Goal: Information Seeking & Learning: Learn about a topic

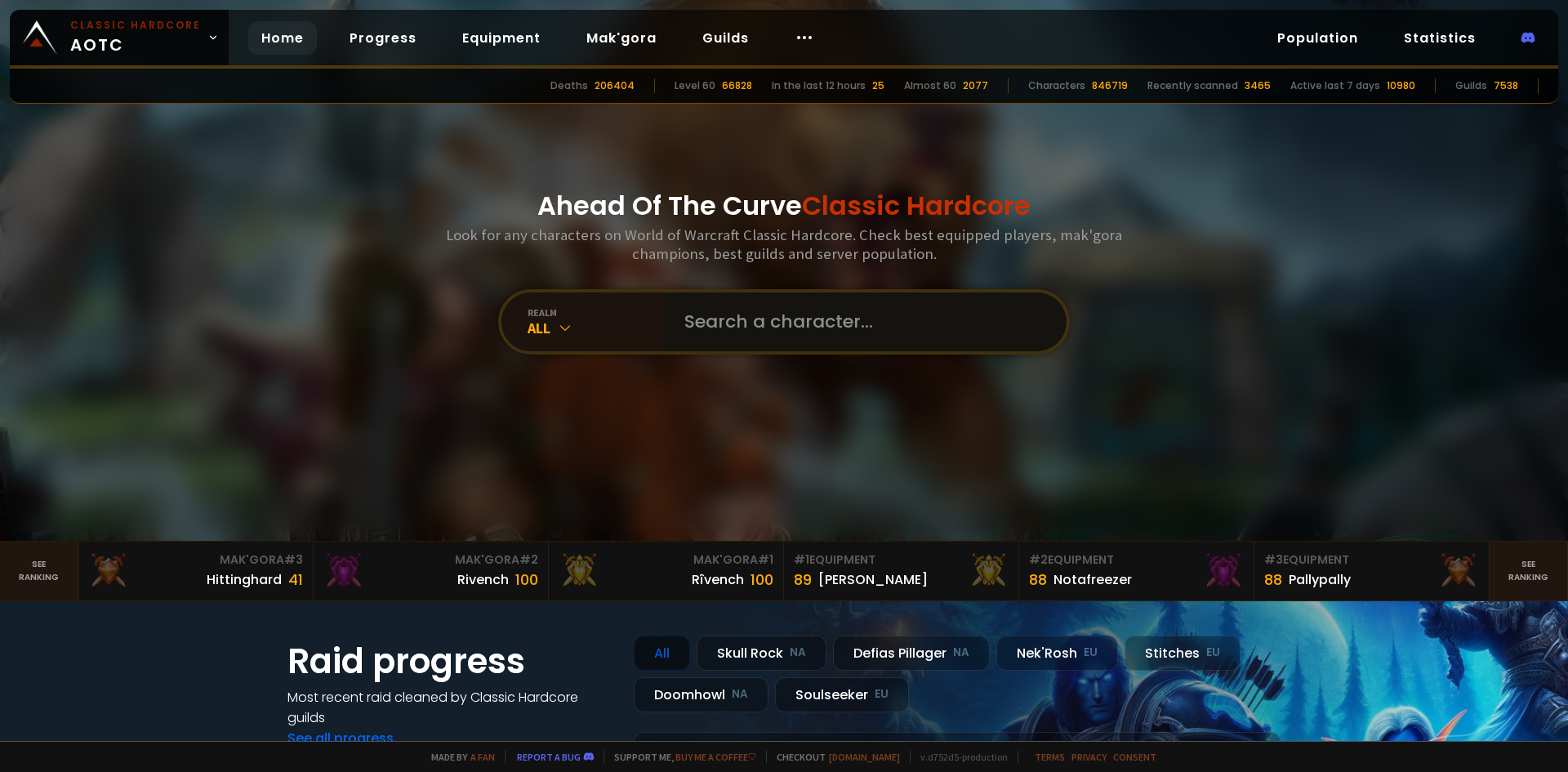
click at [744, 315] on input "text" at bounding box center [861, 321] width 372 height 58
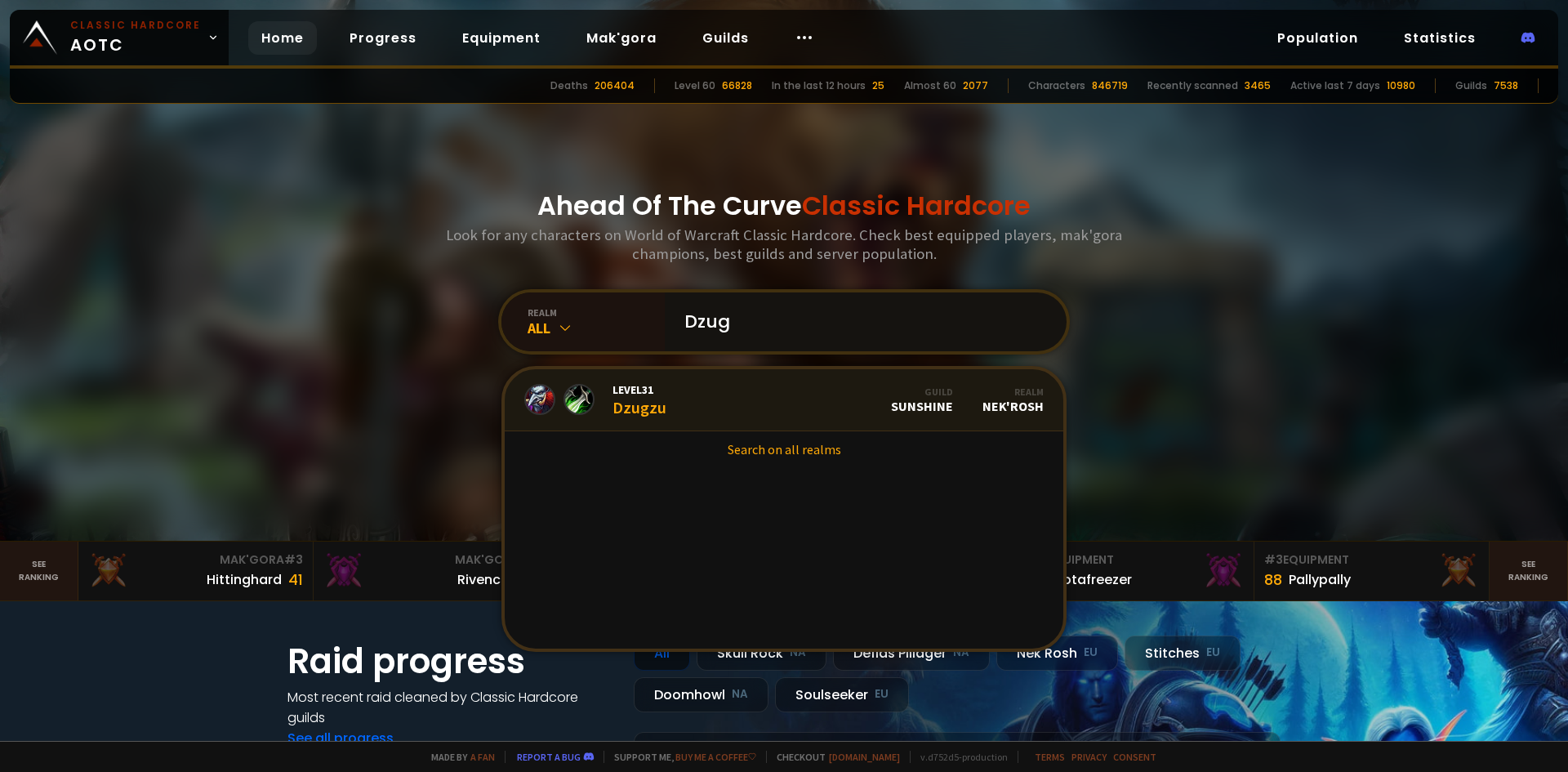
type input "Dzug"
click at [584, 319] on div "All" at bounding box center [596, 327] width 137 height 19
click at [539, 332] on div "All" at bounding box center [596, 327] width 137 height 19
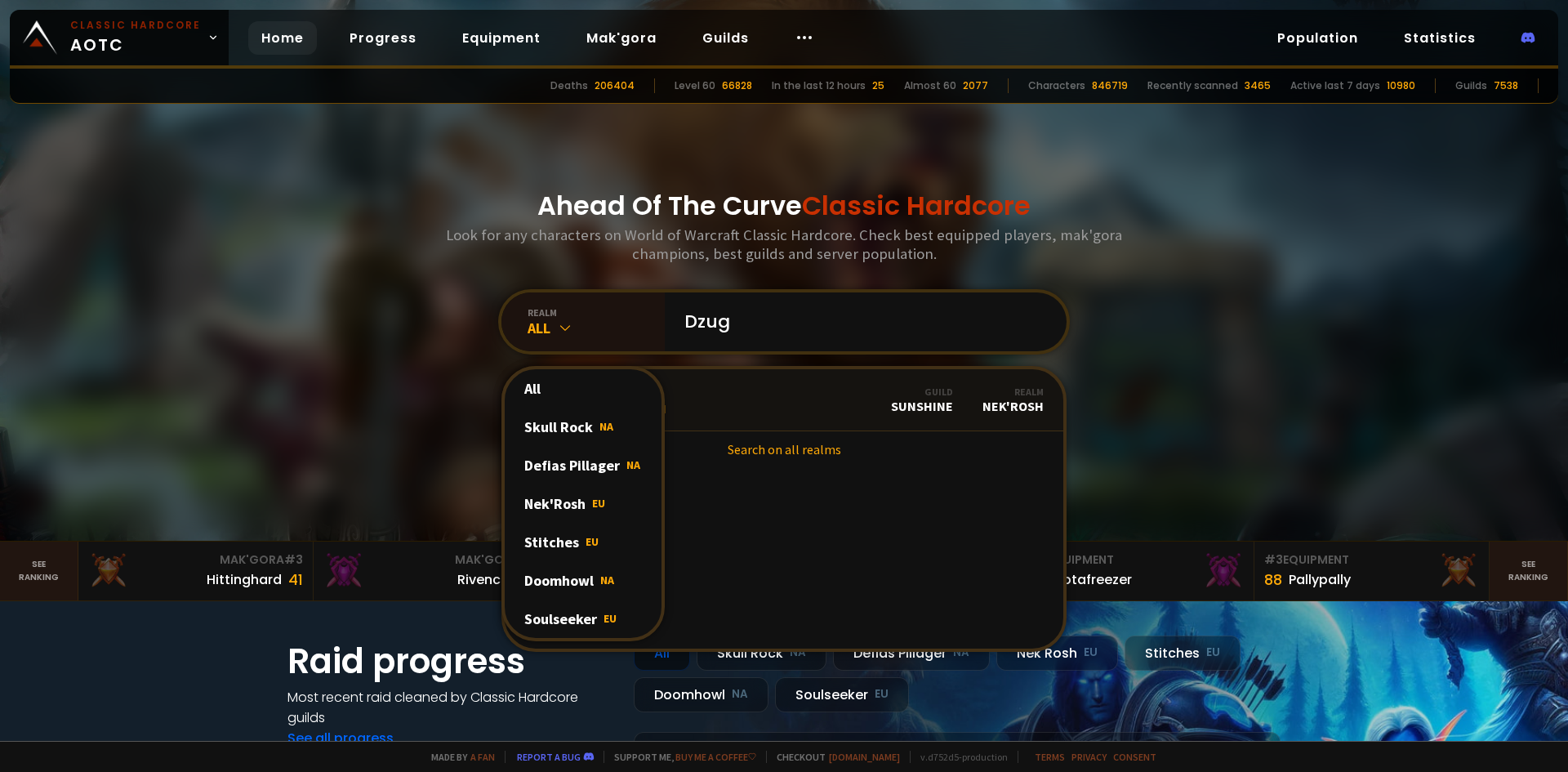
click at [565, 610] on div "Soulseeker EU" at bounding box center [583, 619] width 157 height 39
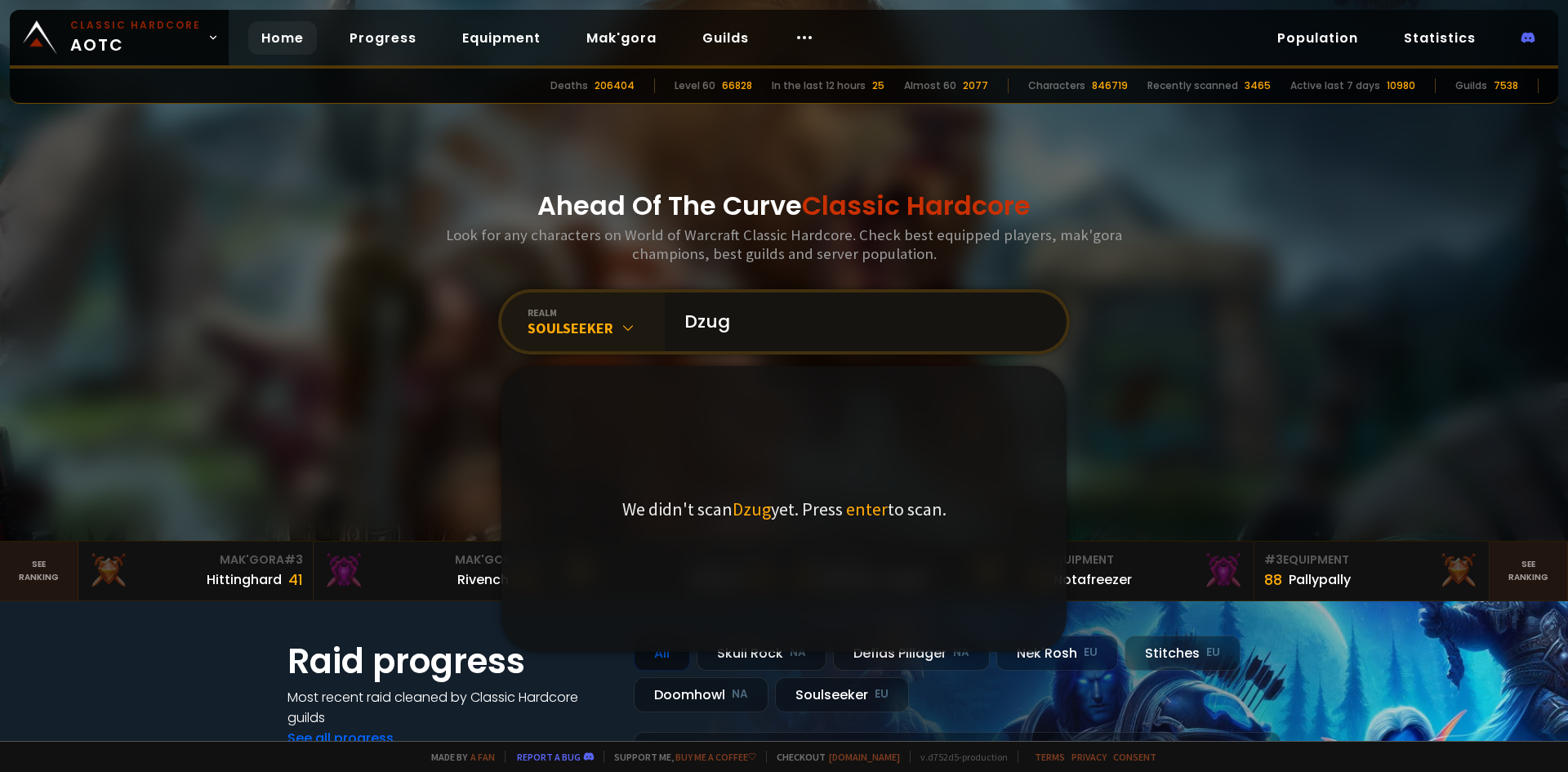
drag, startPoint x: 735, startPoint y: 323, endPoint x: 609, endPoint y: 333, distance: 126.4
click at [609, 333] on div "realm Soulseeker Dzug We didn't scan Dzug yet. Press enter to scan." at bounding box center [784, 322] width 571 height 65
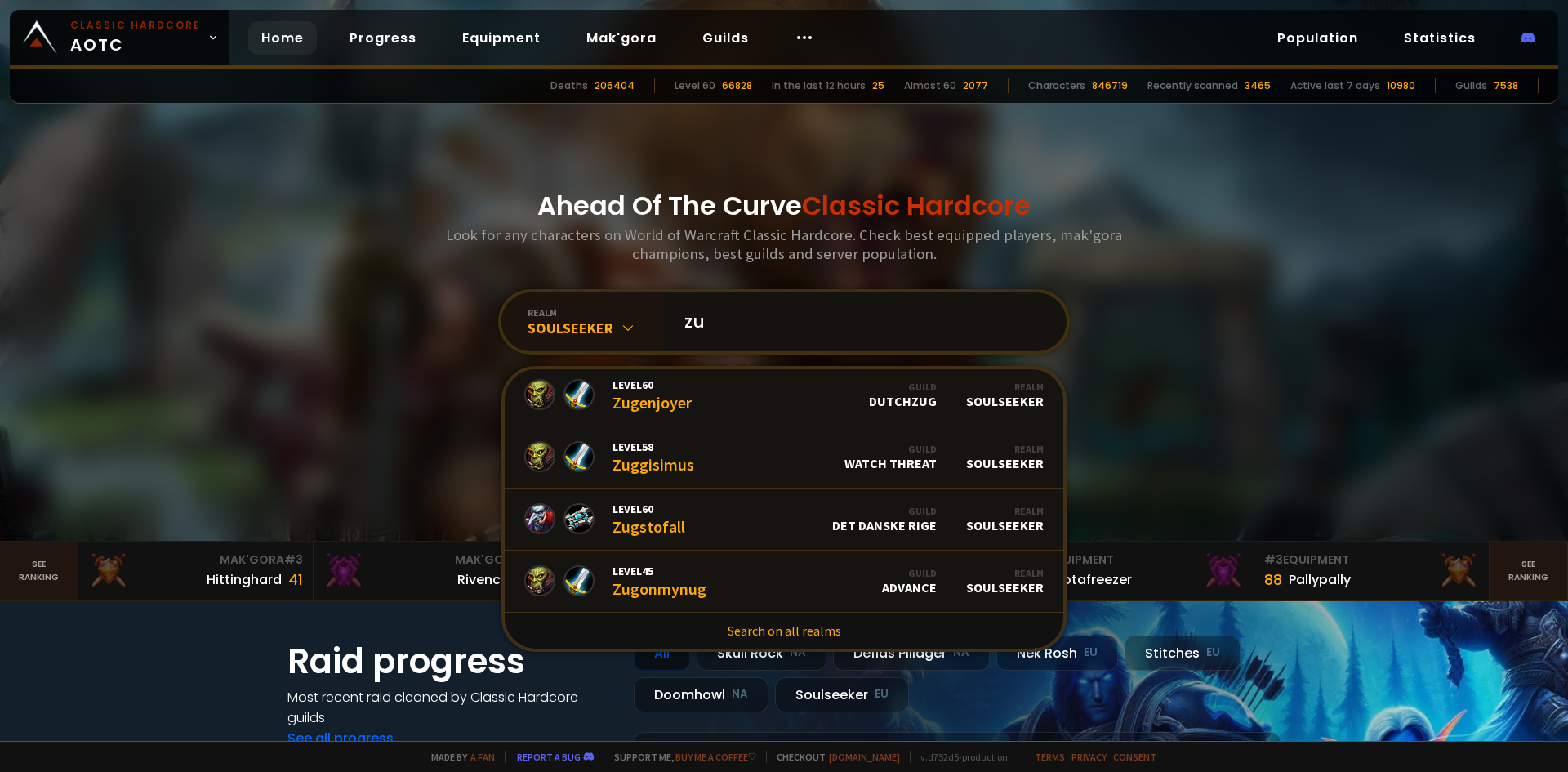
type input "z"
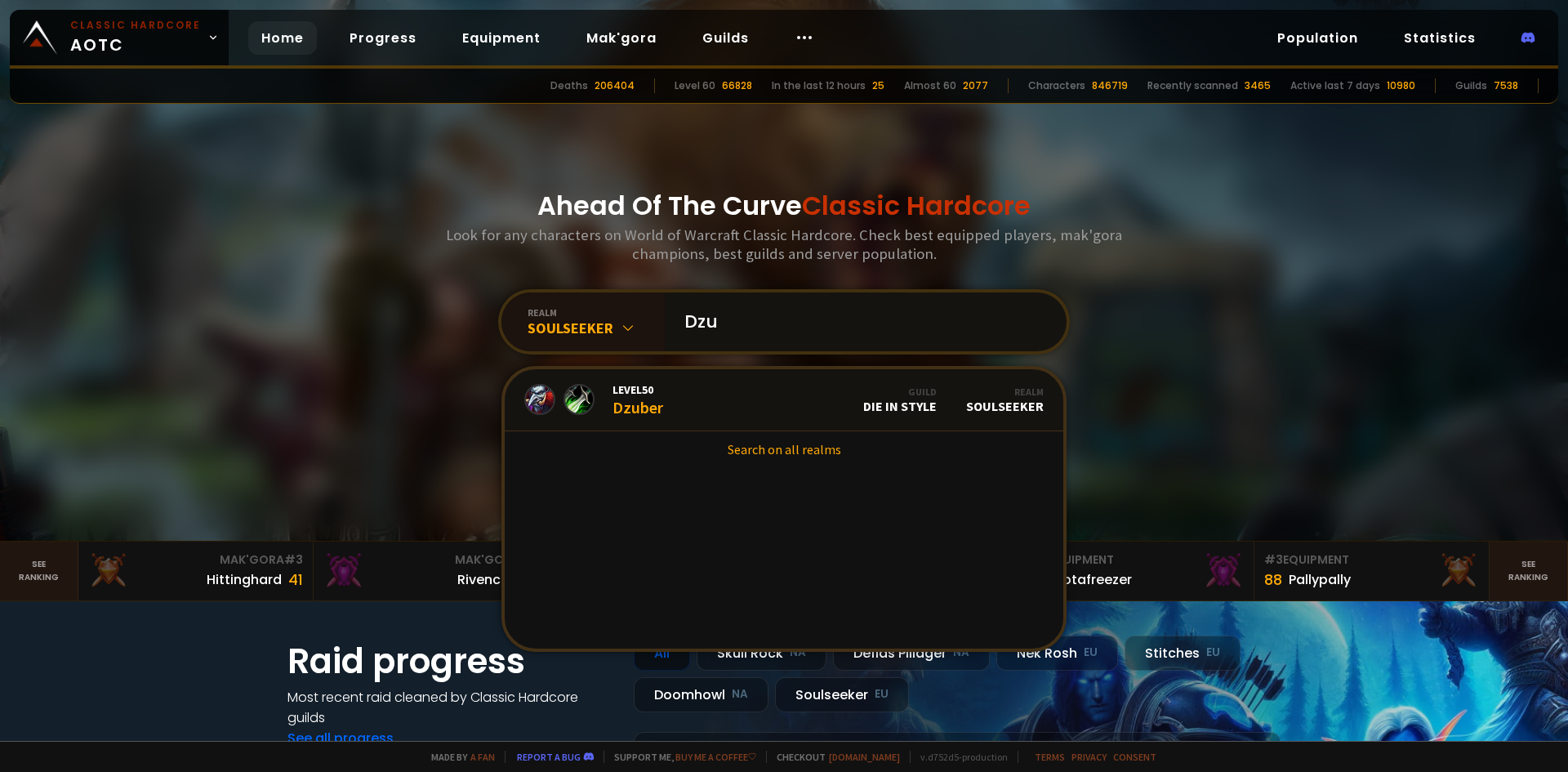
type input "Dzug"
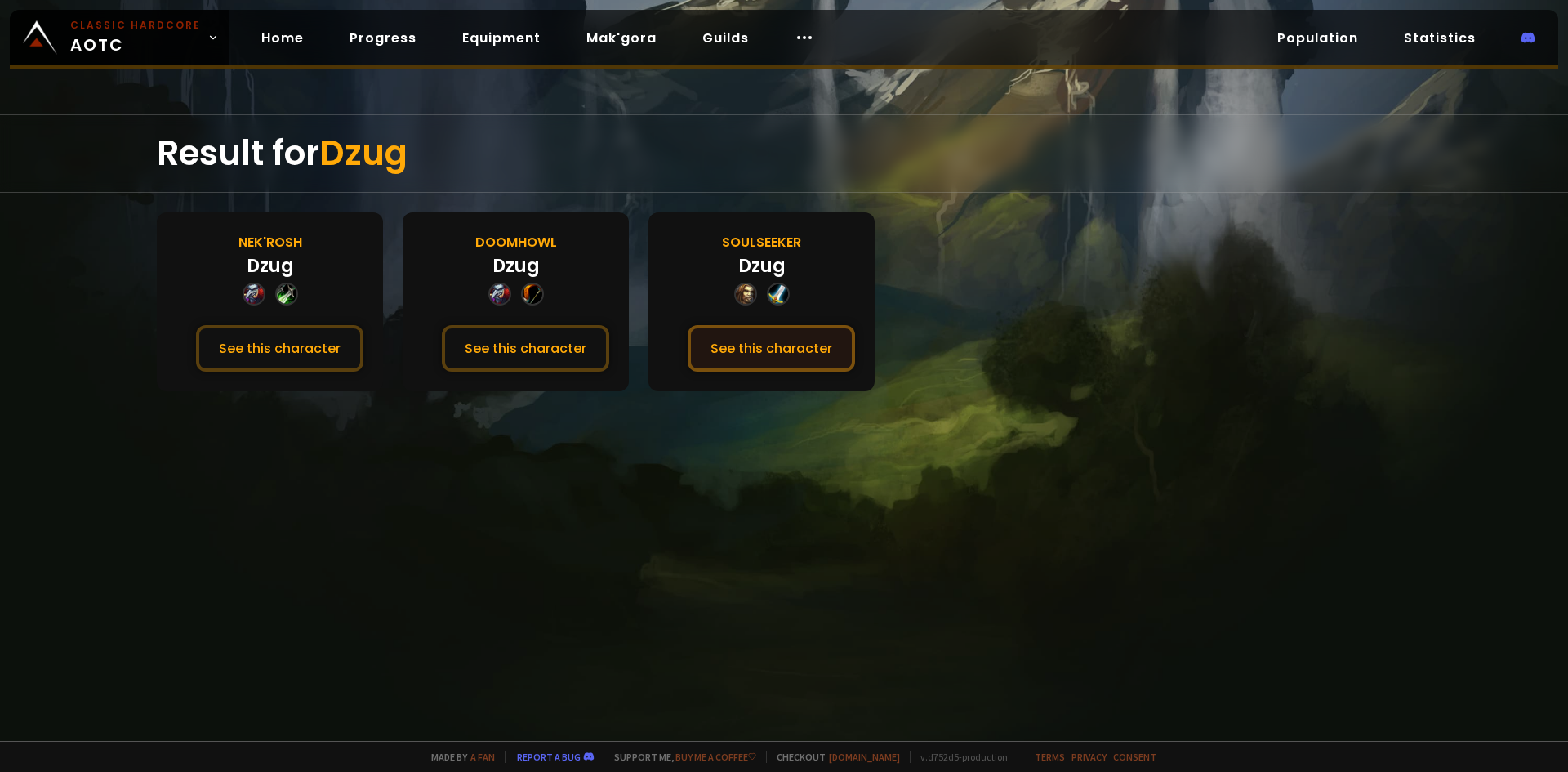
click at [774, 363] on button "See this character" at bounding box center [771, 348] width 167 height 46
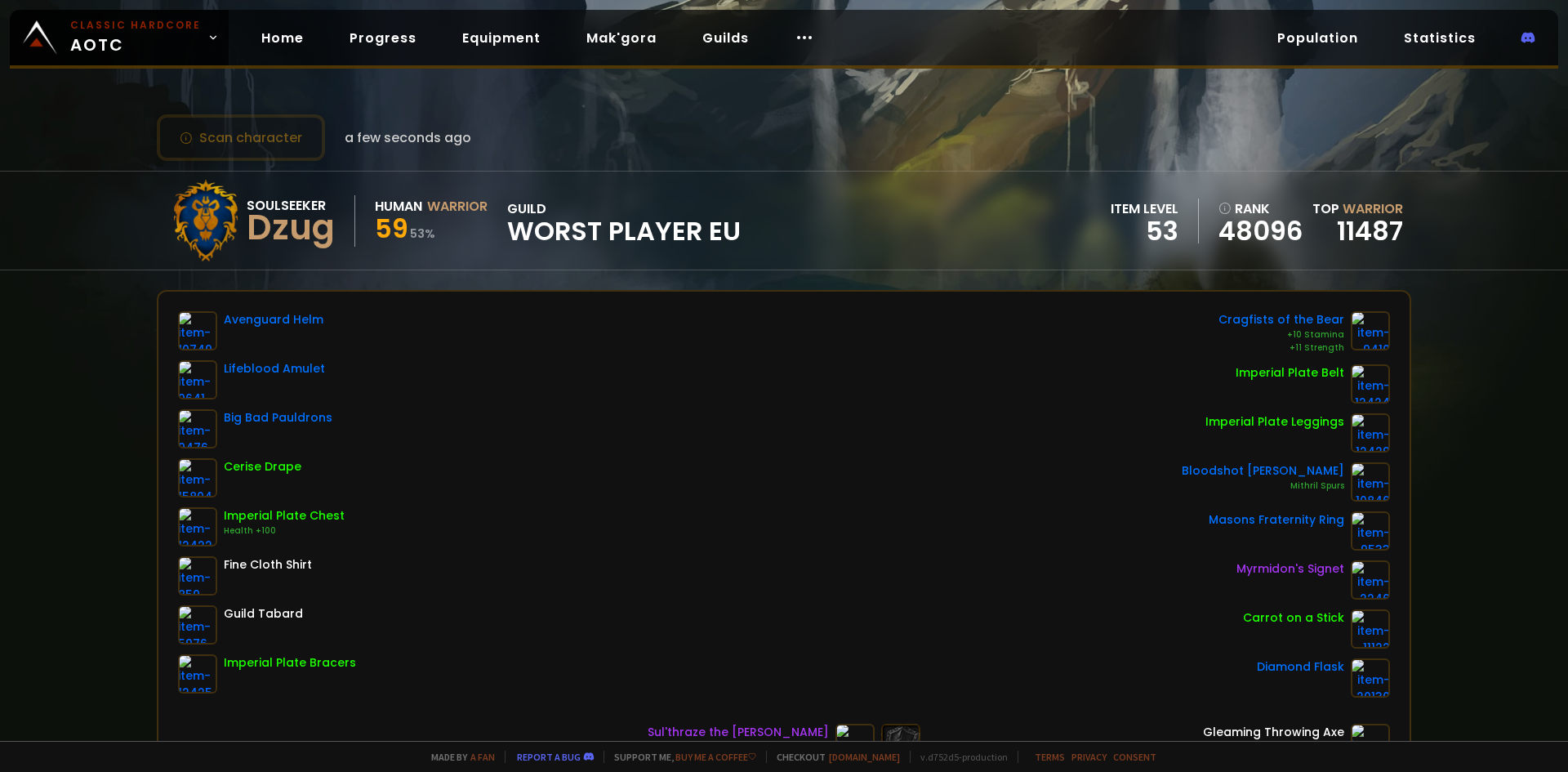
click at [624, 222] on span "Worst Player EU" at bounding box center [623, 230] width 233 height 25
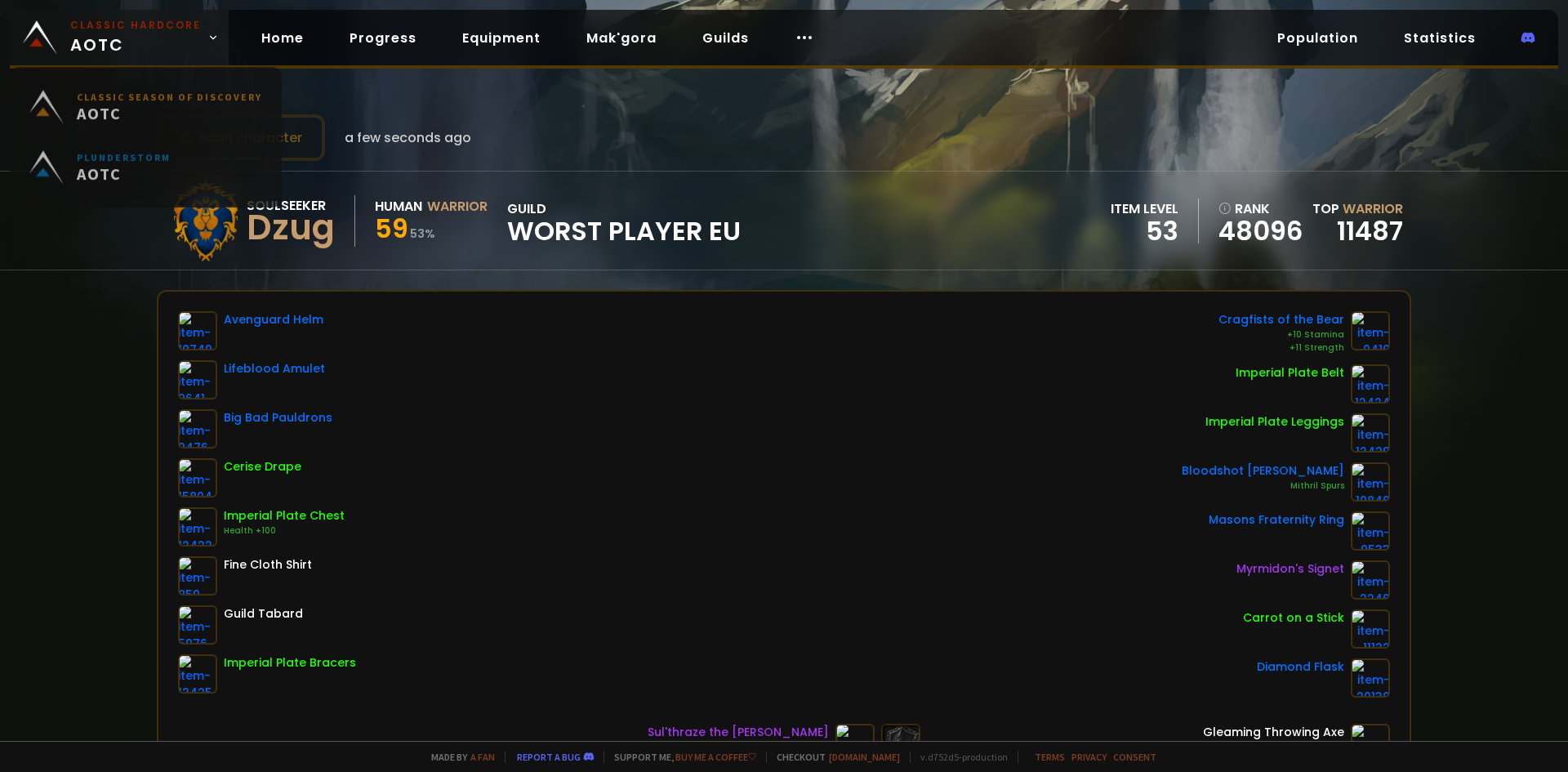
click at [161, 36] on span "Classic Hardcore AOTC" at bounding box center [135, 38] width 130 height 40
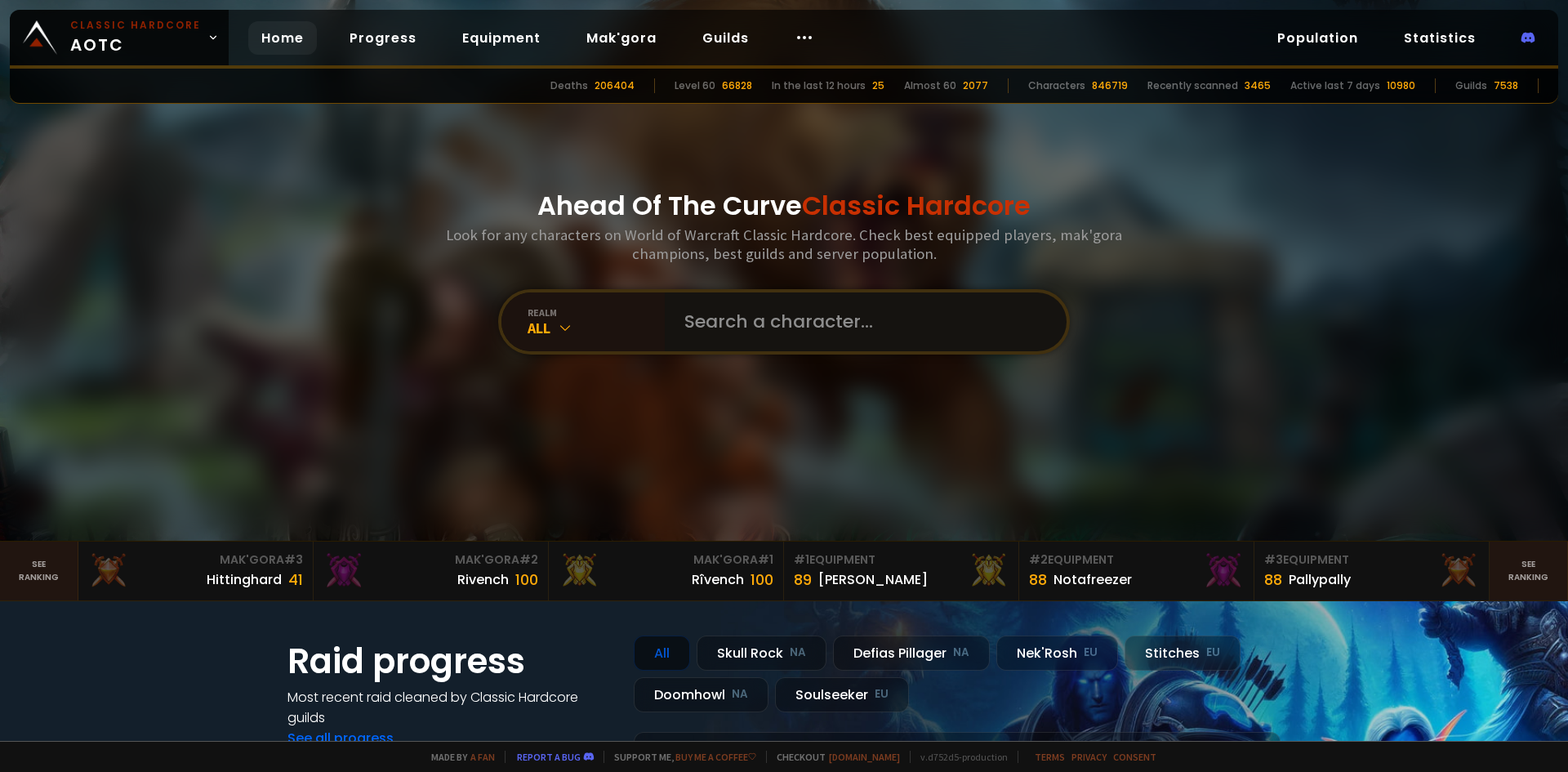
click at [738, 322] on input "text" at bounding box center [861, 321] width 372 height 58
click at [565, 320] on icon at bounding box center [565, 327] width 17 height 17
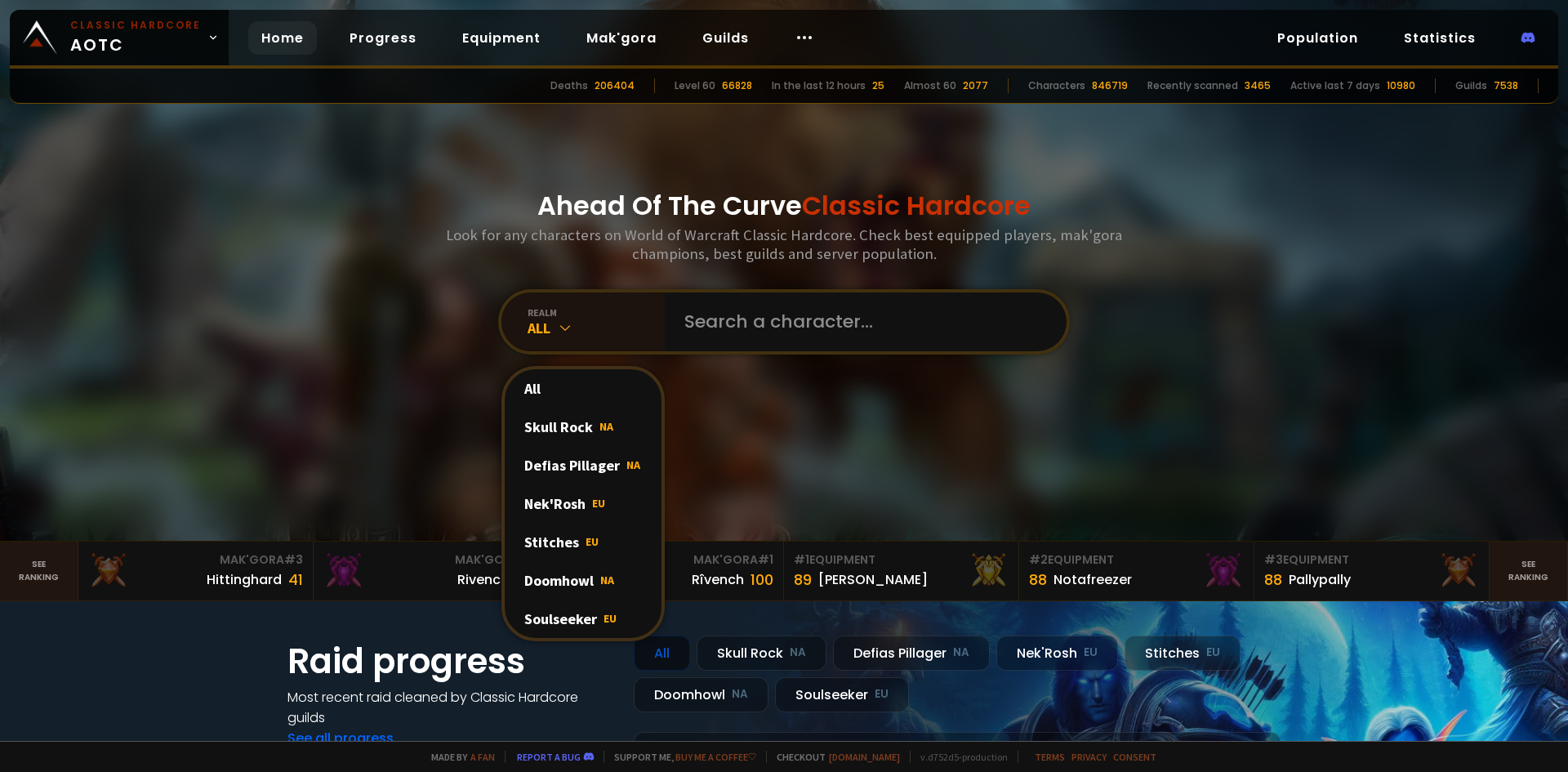
click at [567, 608] on div "Soulseeker EU" at bounding box center [583, 619] width 157 height 39
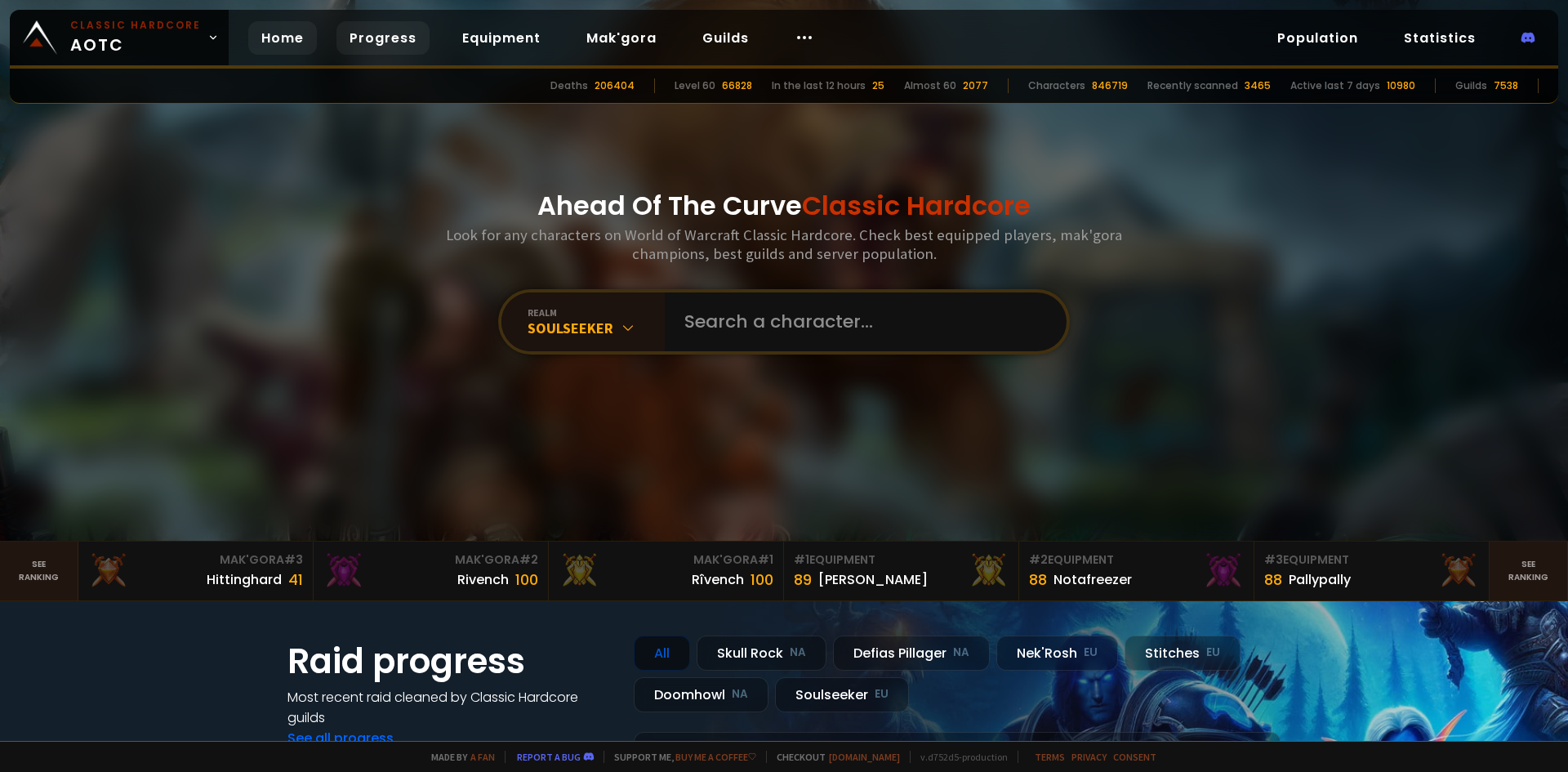
click at [365, 34] on link "Progress" at bounding box center [382, 38] width 93 height 34
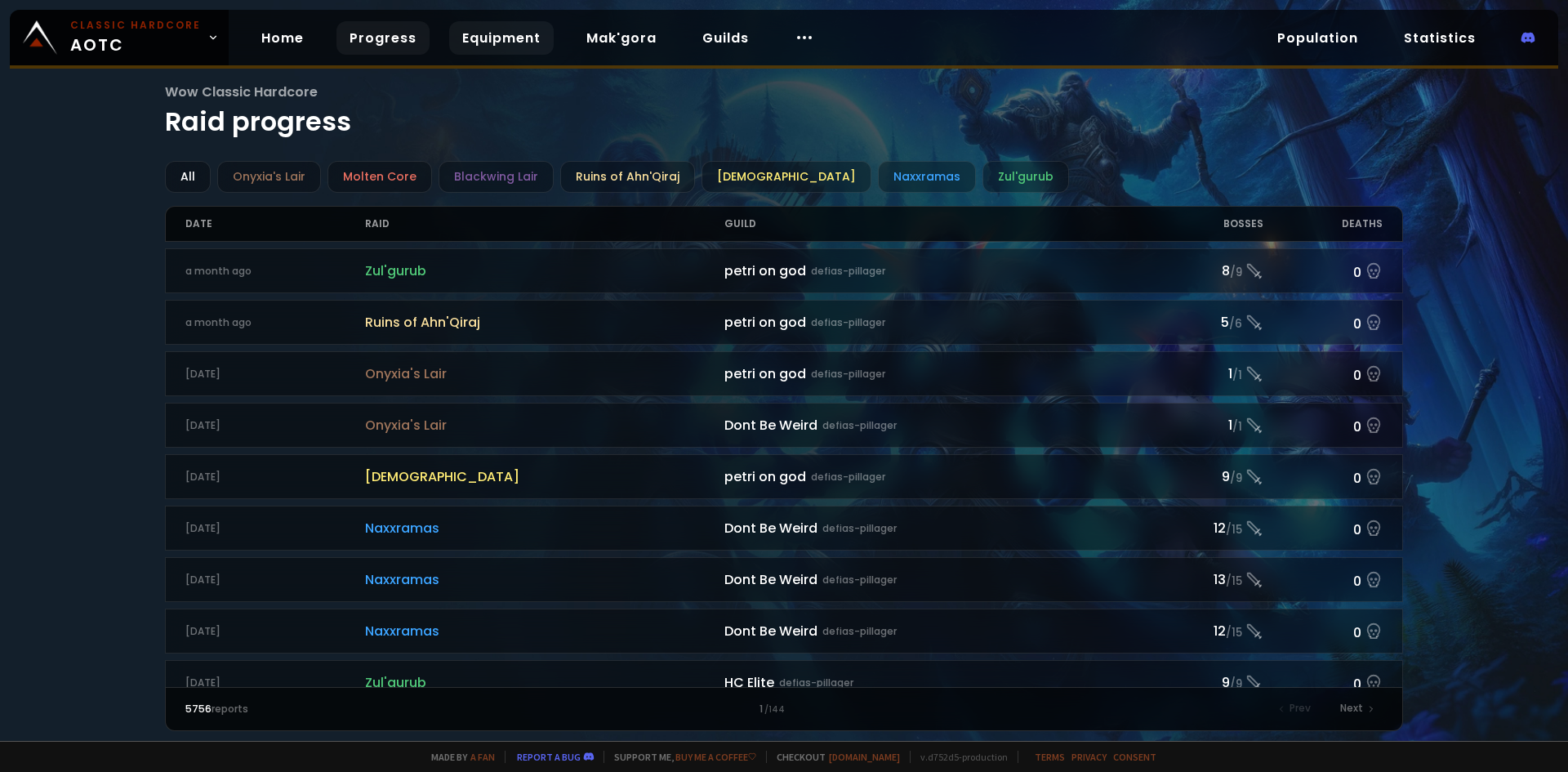
click at [469, 27] on link "Equipment" at bounding box center [502, 38] width 105 height 34
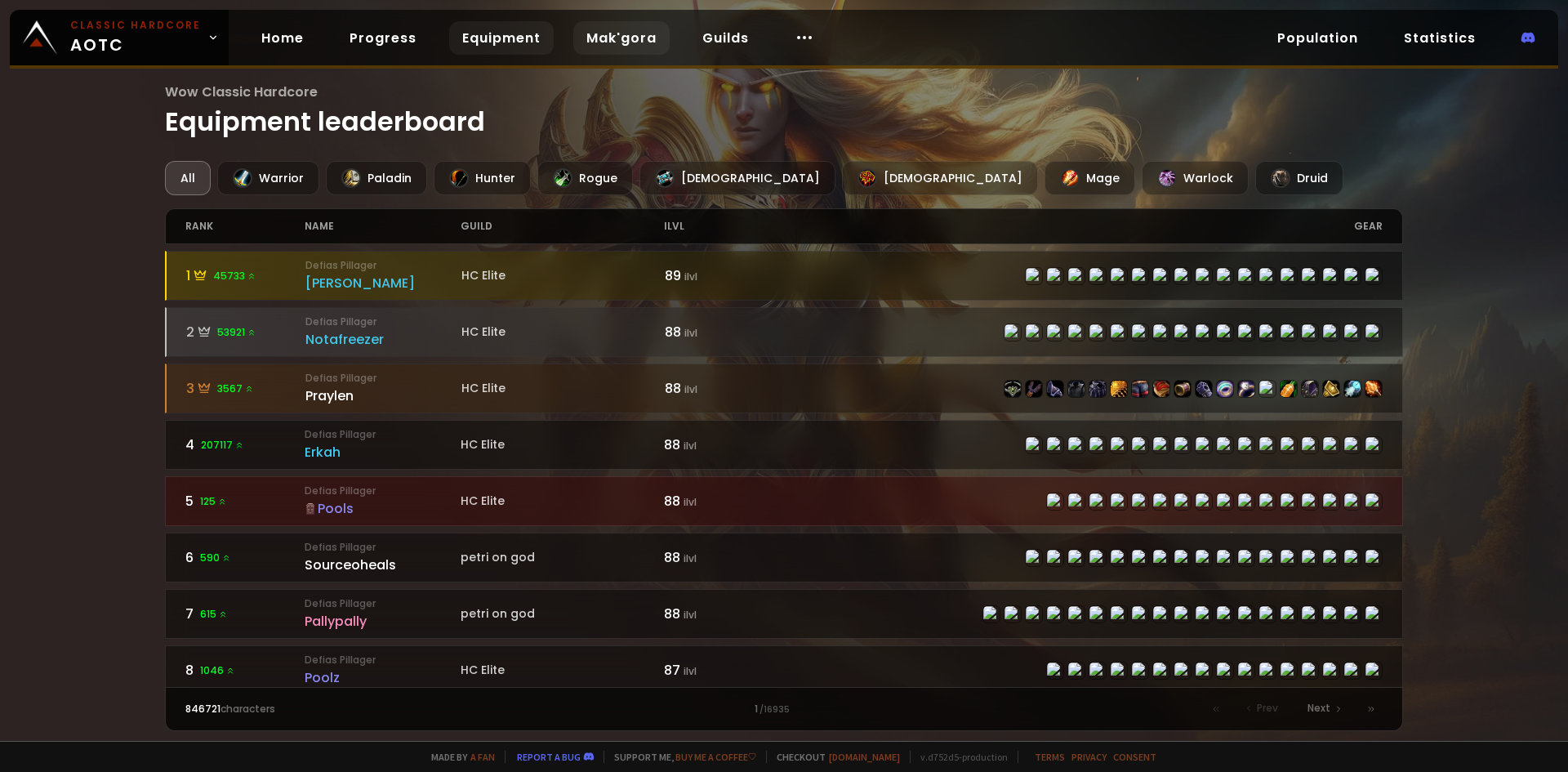
click at [583, 39] on link "Mak'gora" at bounding box center [621, 38] width 97 height 34
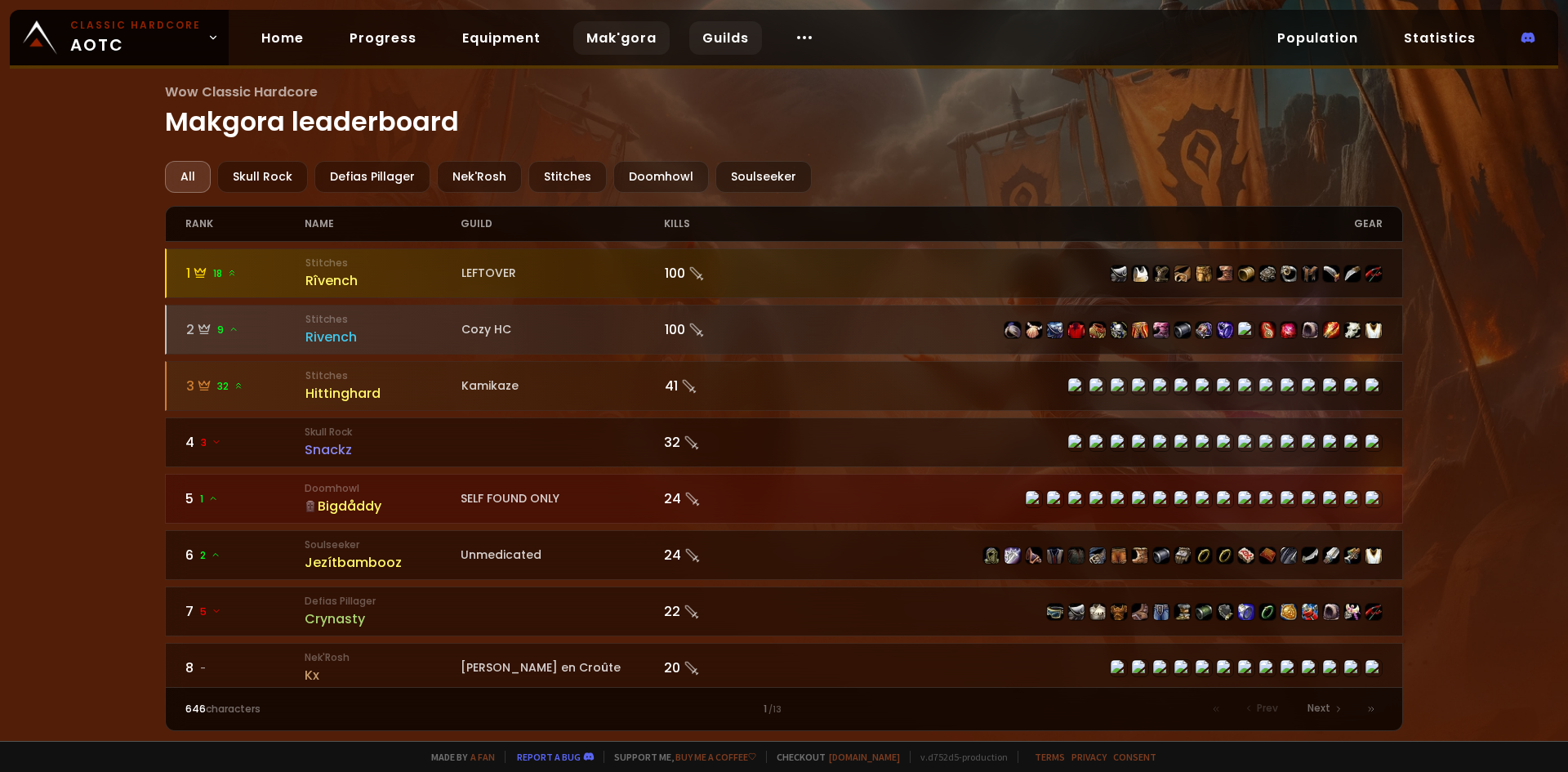
click at [703, 44] on link "Guilds" at bounding box center [725, 38] width 73 height 34
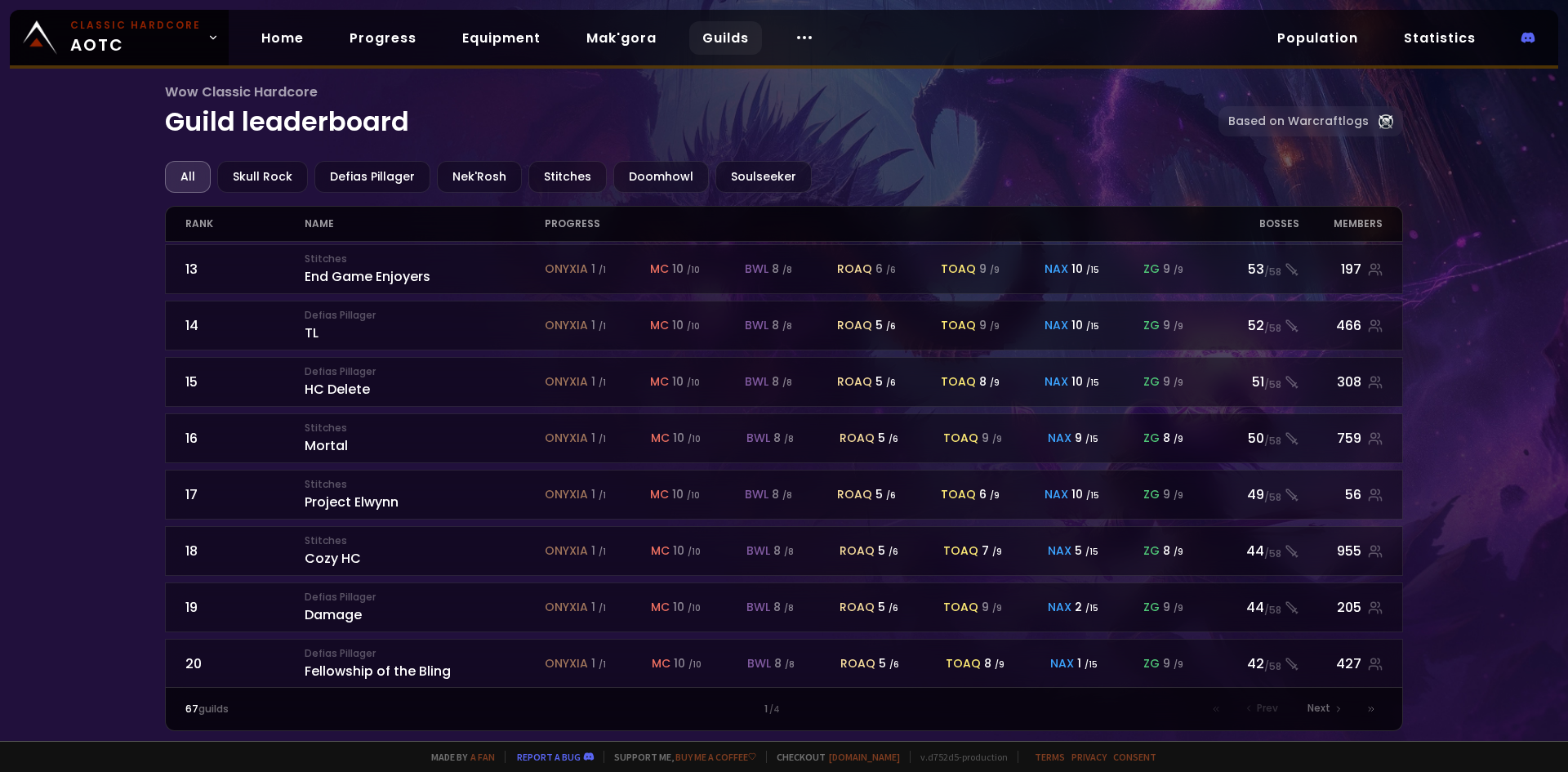
scroll to position [689, 0]
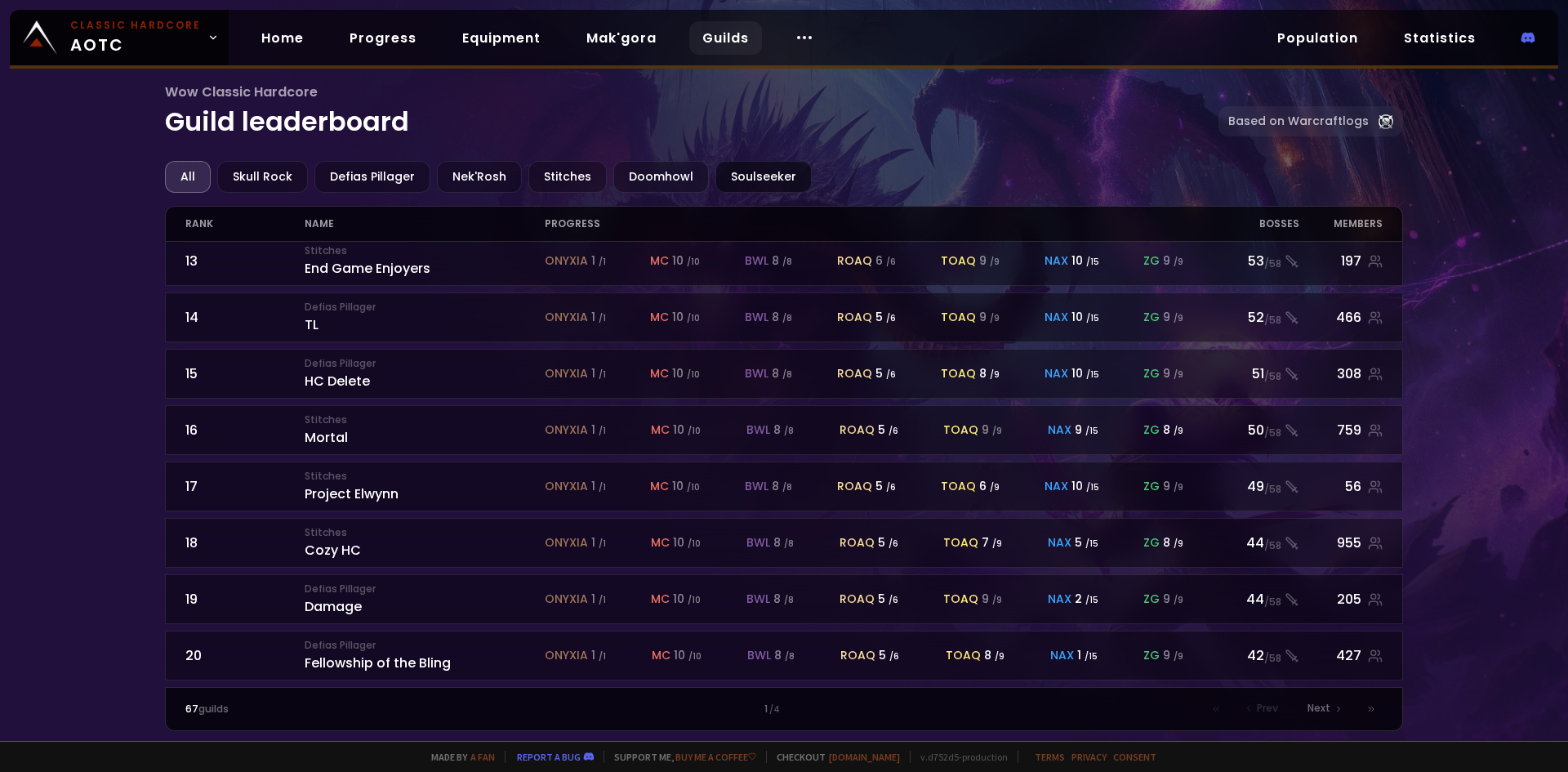
click at [778, 171] on div "Soulseeker" at bounding box center [764, 177] width 97 height 32
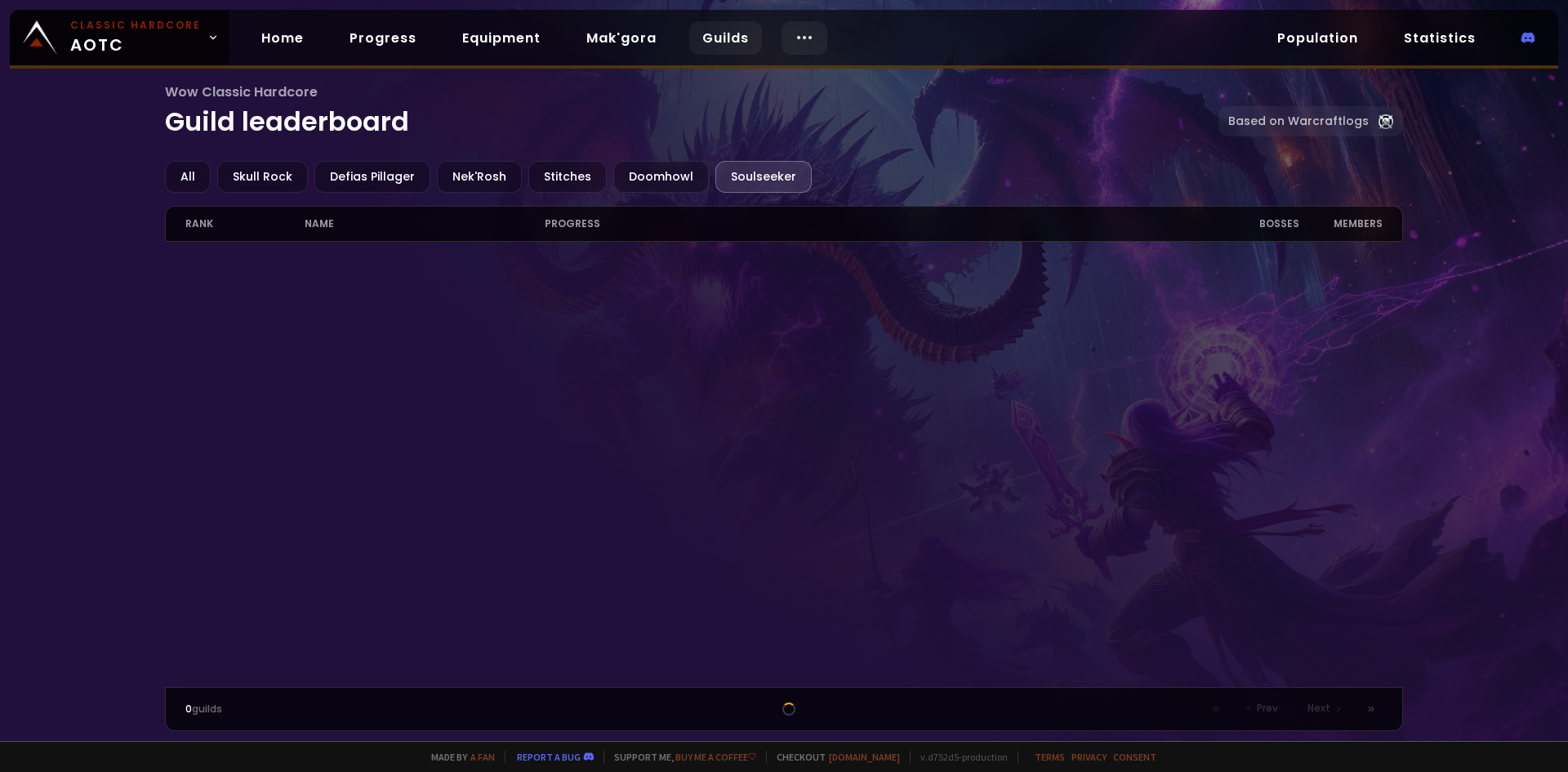
click at [802, 45] on icon at bounding box center [804, 38] width 20 height 20
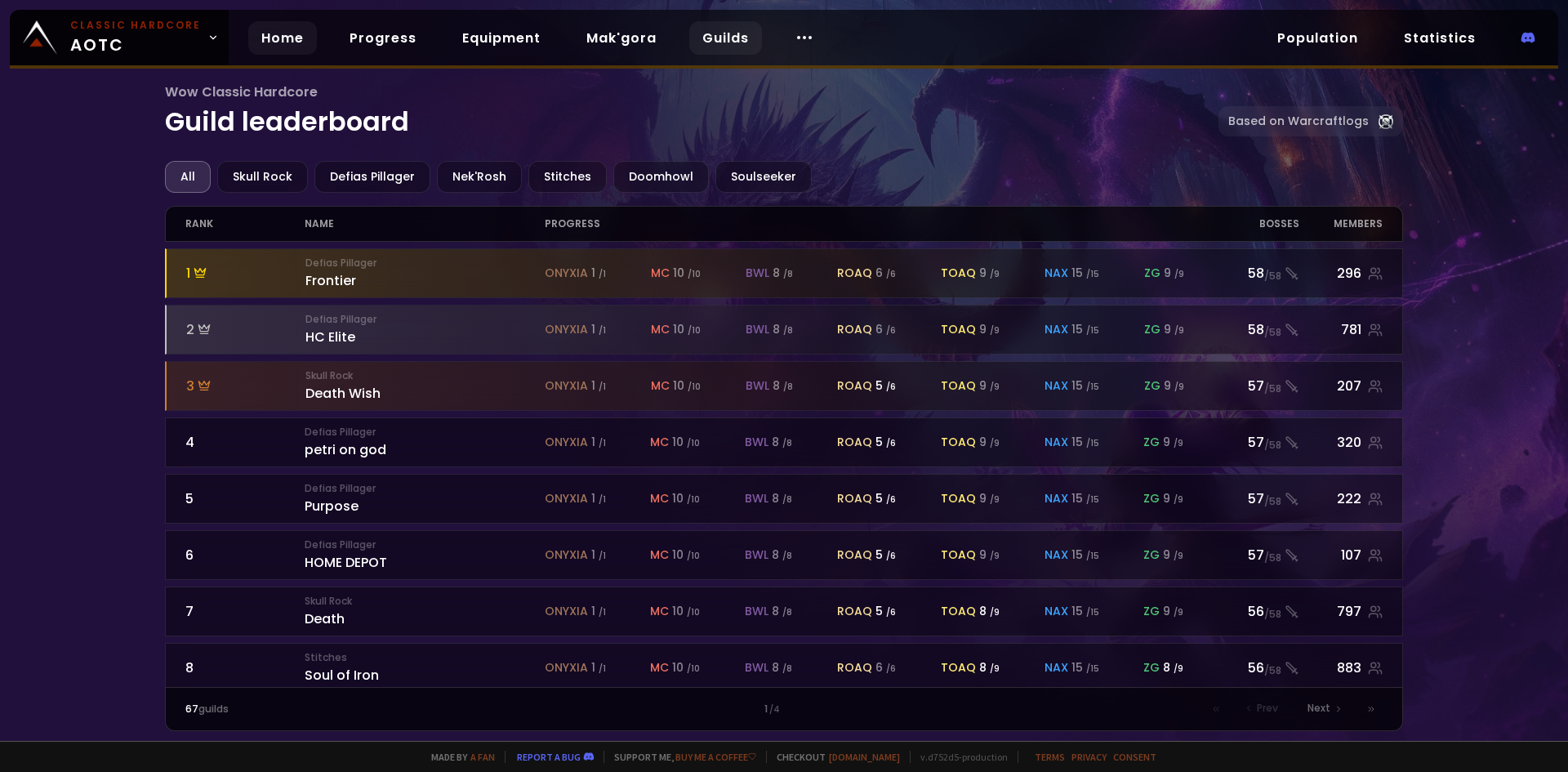
click at [293, 44] on link "Home" at bounding box center [282, 38] width 68 height 34
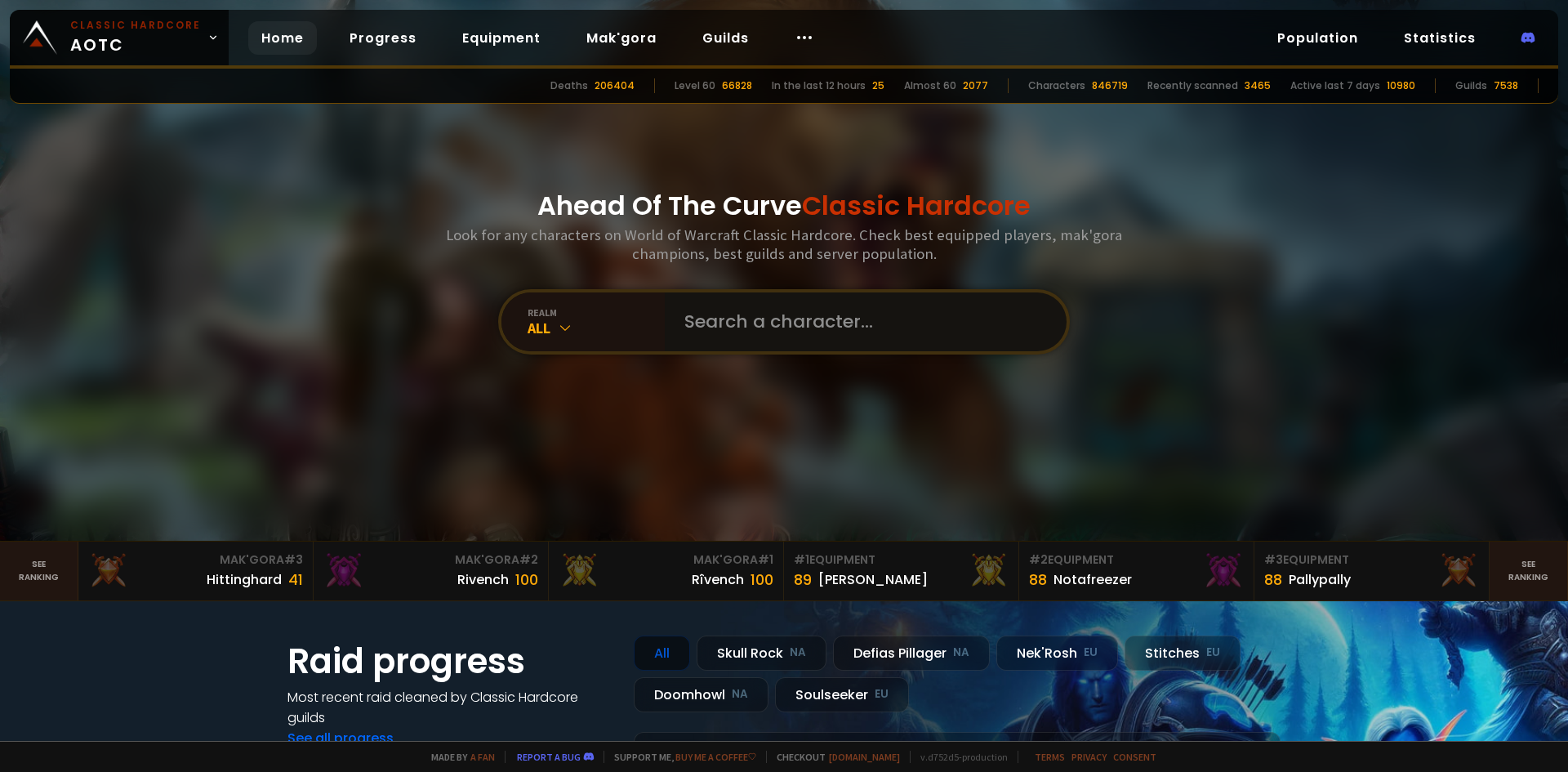
drag, startPoint x: 822, startPoint y: 316, endPoint x: 859, endPoint y: 283, distance: 49.6
click at [850, 294] on input "text" at bounding box center [861, 321] width 372 height 58
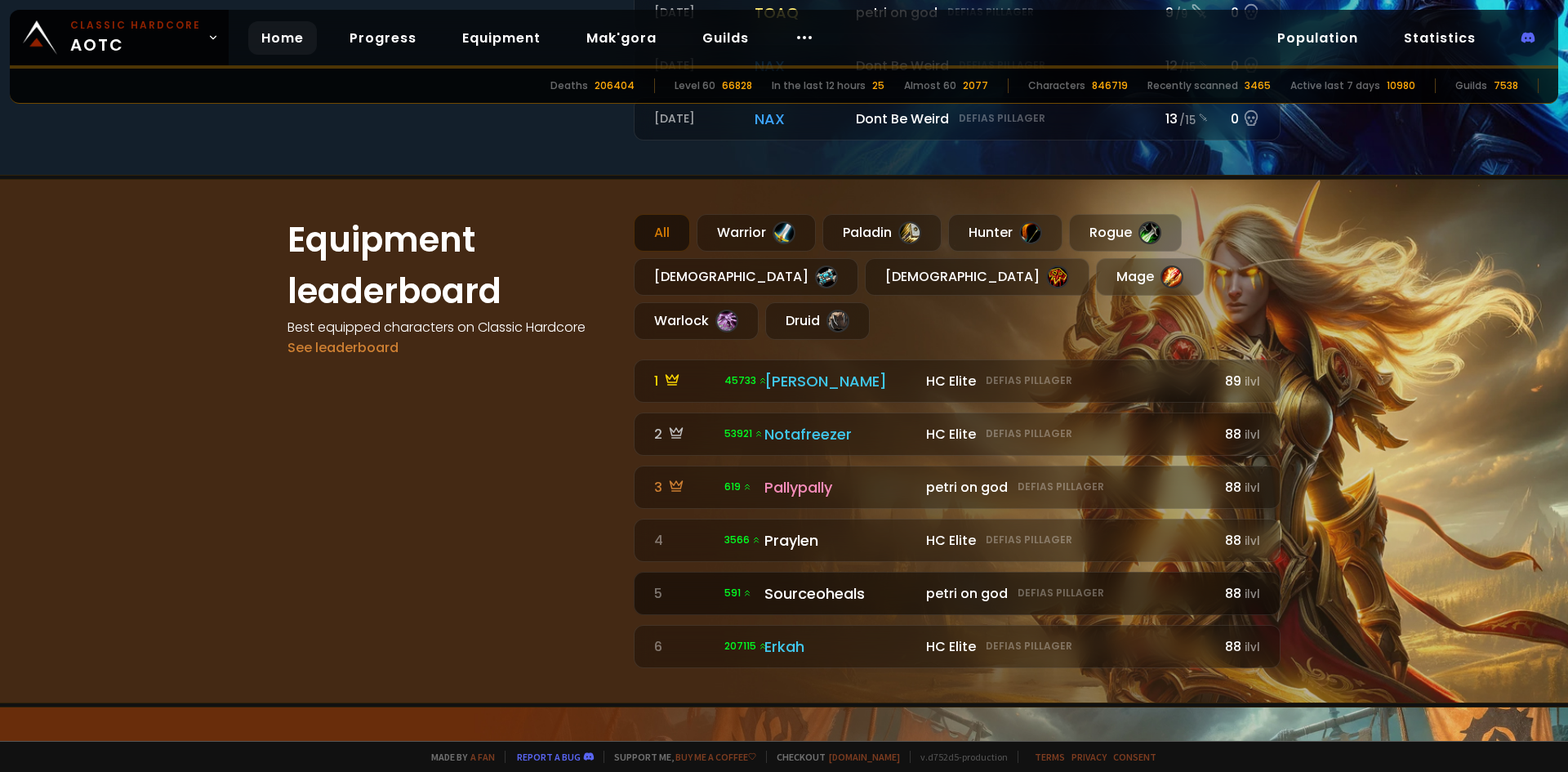
scroll to position [1089, 0]
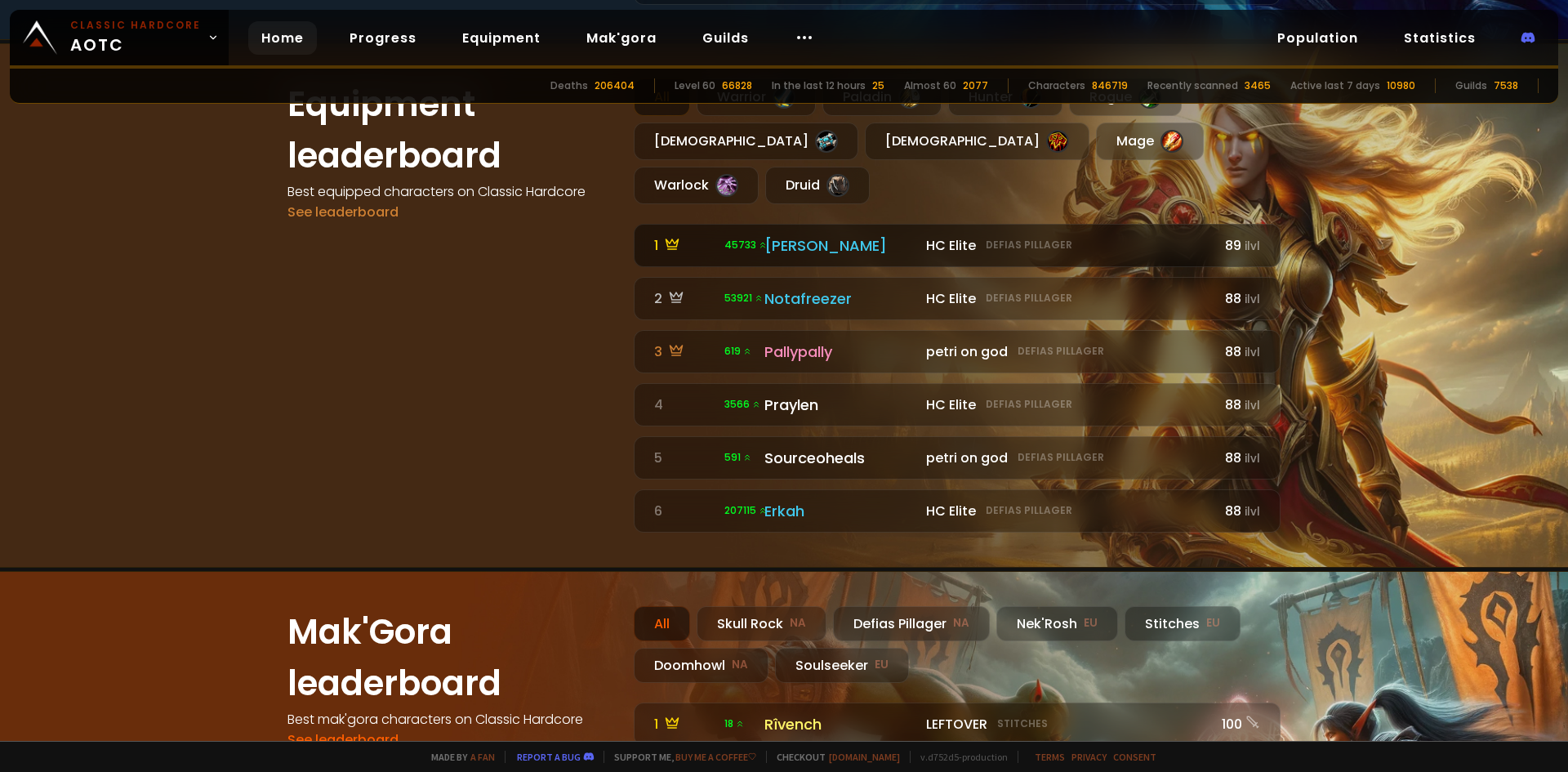
click at [863, 234] on div "[PERSON_NAME]" at bounding box center [840, 245] width 152 height 22
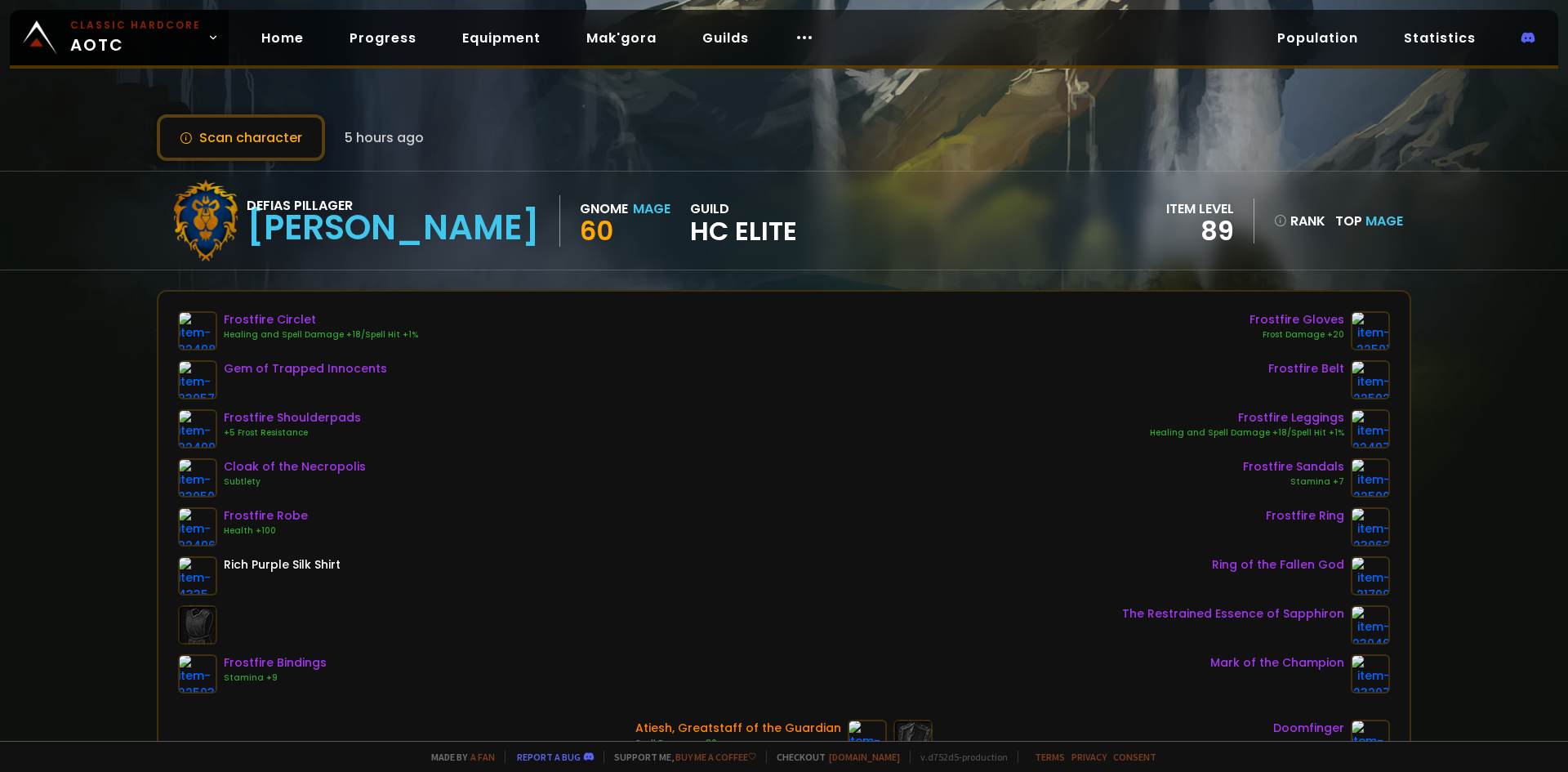
scroll to position [272, 0]
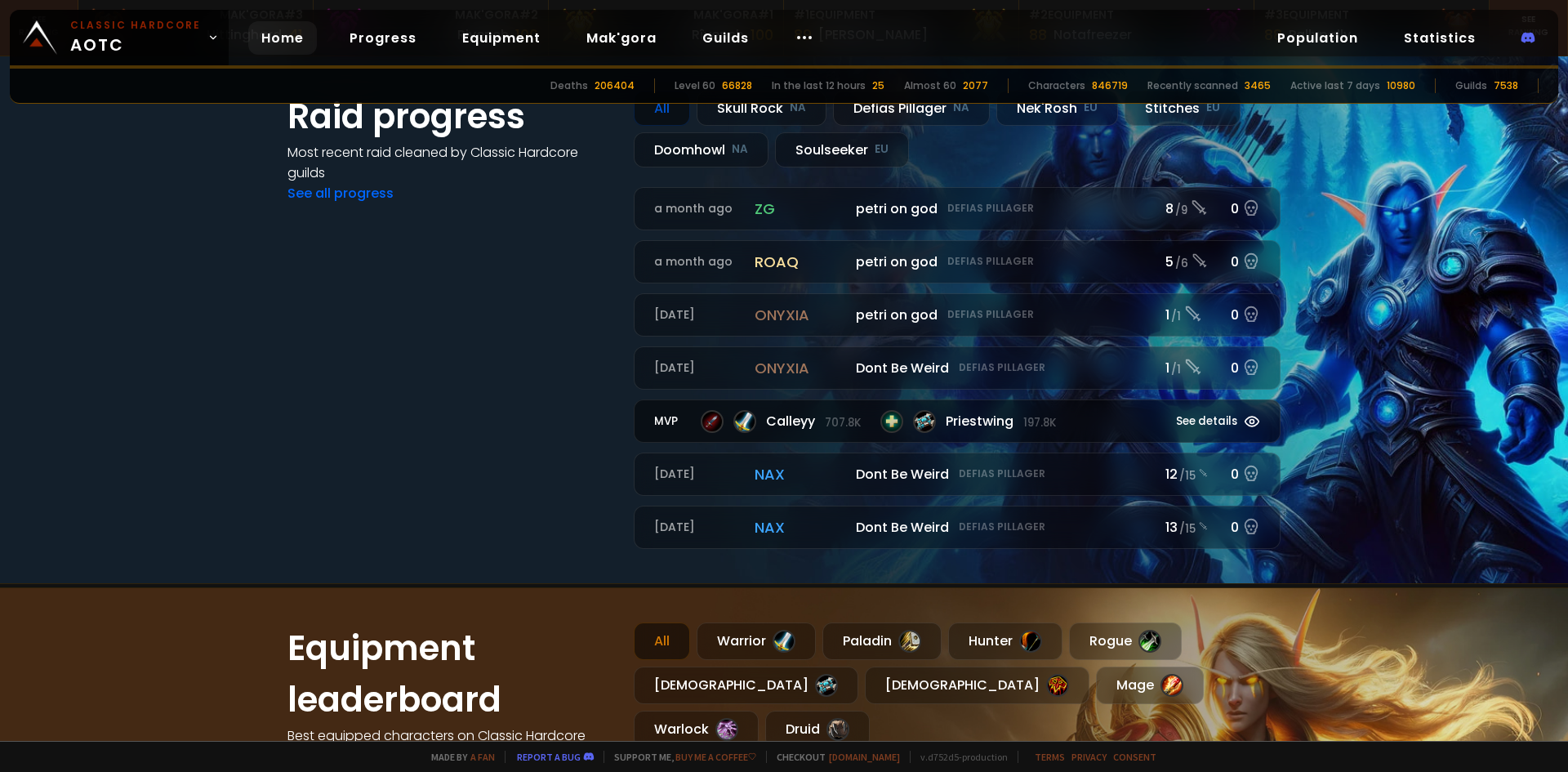
scroll to position [816, 0]
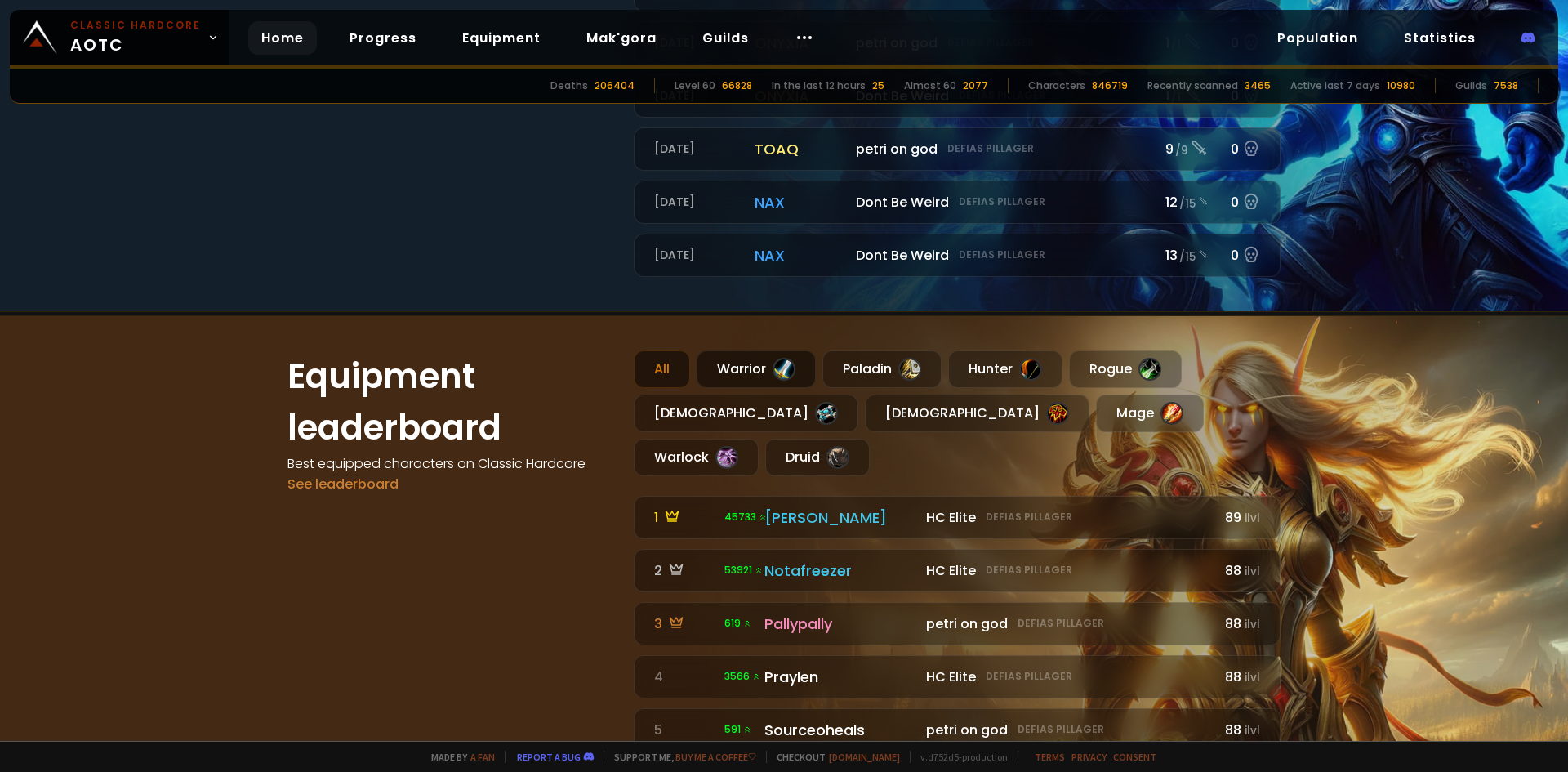
click at [742, 368] on div "Warrior" at bounding box center [756, 370] width 120 height 38
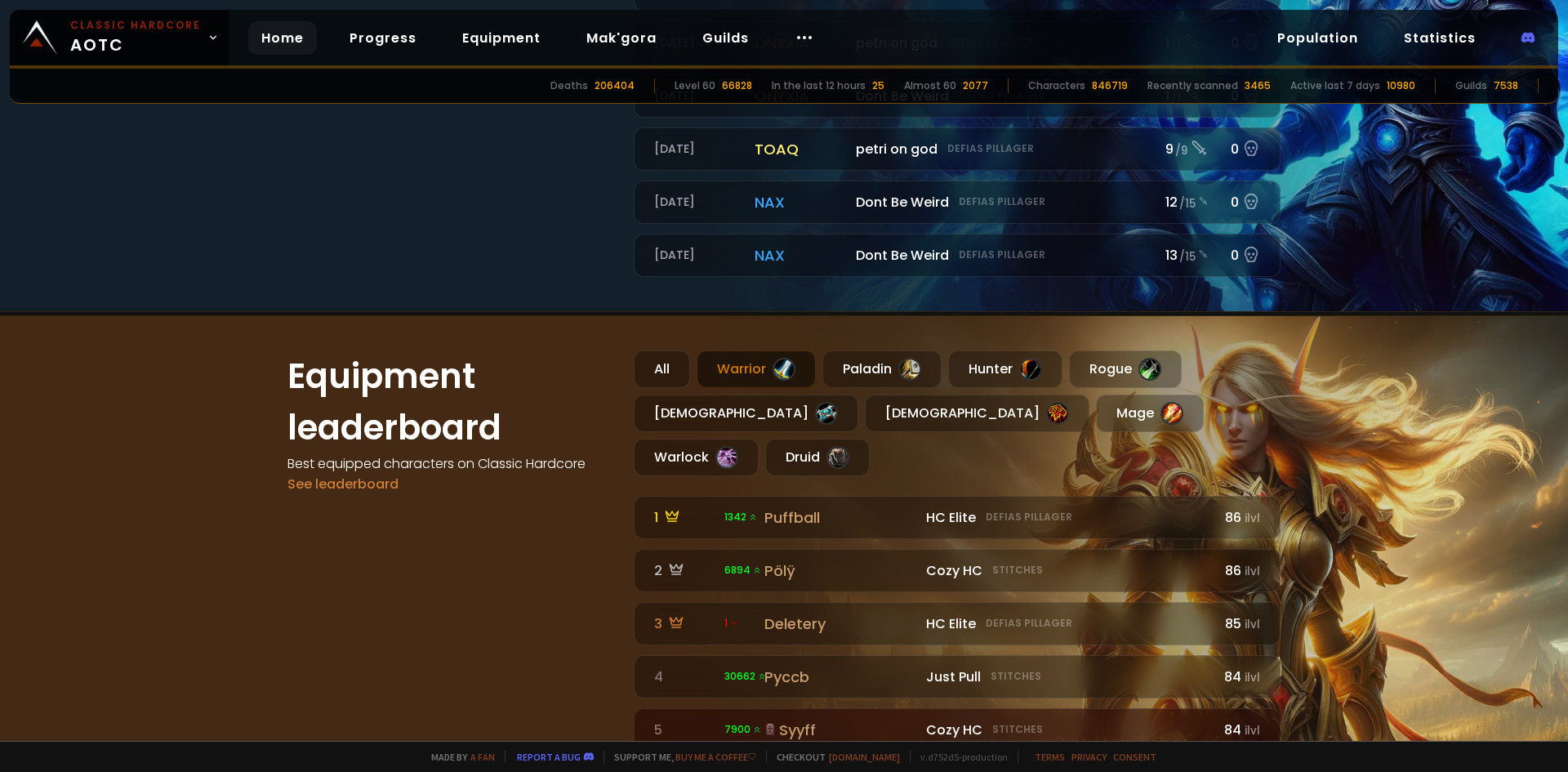
scroll to position [953, 0]
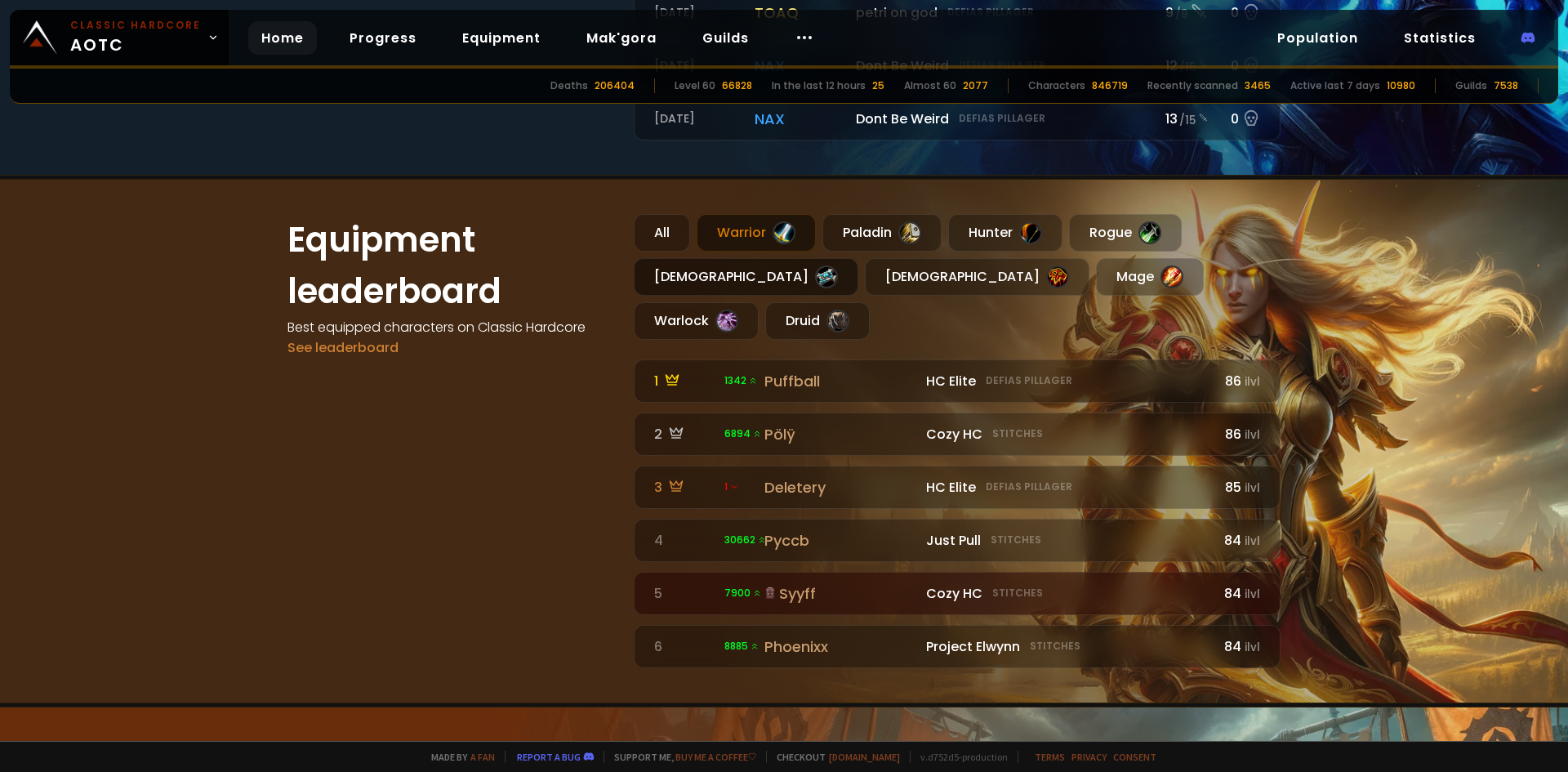
click at [732, 277] on div "[DEMOGRAPHIC_DATA]" at bounding box center [745, 277] width 224 height 38
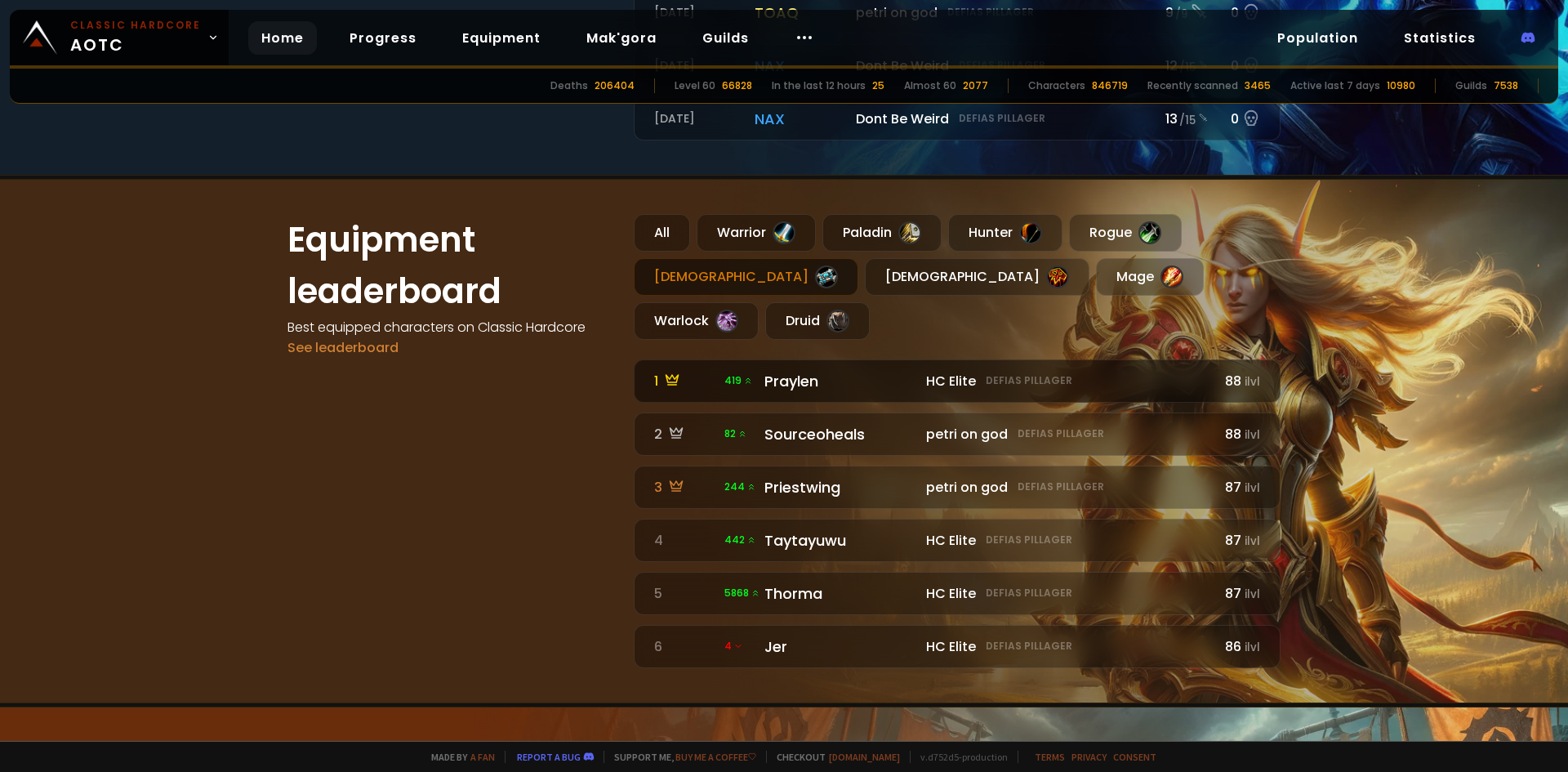
click at [850, 370] on div "Praylen" at bounding box center [840, 381] width 152 height 22
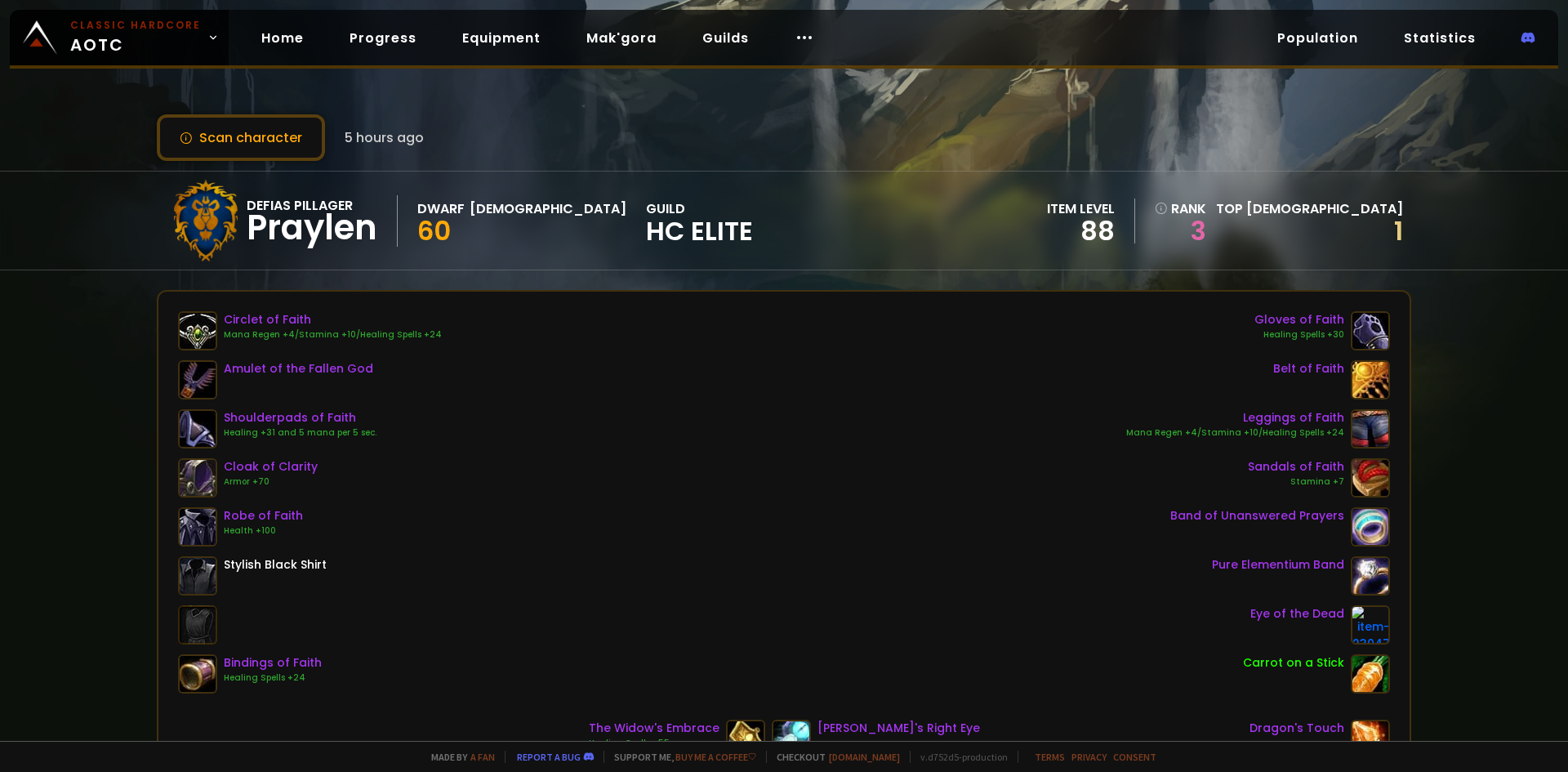
click at [646, 236] on span "HC Elite" at bounding box center [700, 230] width 107 height 25
drag, startPoint x: 543, startPoint y: 237, endPoint x: 717, endPoint y: 237, distance: 174.0
click at [717, 237] on div "Defias Pillager Praylen Dwarf Priest 60 guild HC Elite item level 88 rank 3 Top…" at bounding box center [784, 220] width 1254 height 98
click at [529, 241] on div "Defias Pillager Praylen Dwarf Priest 60 guild HC Elite" at bounding box center [458, 220] width 588 height 82
drag, startPoint x: 536, startPoint y: 235, endPoint x: 615, endPoint y: 232, distance: 79.1
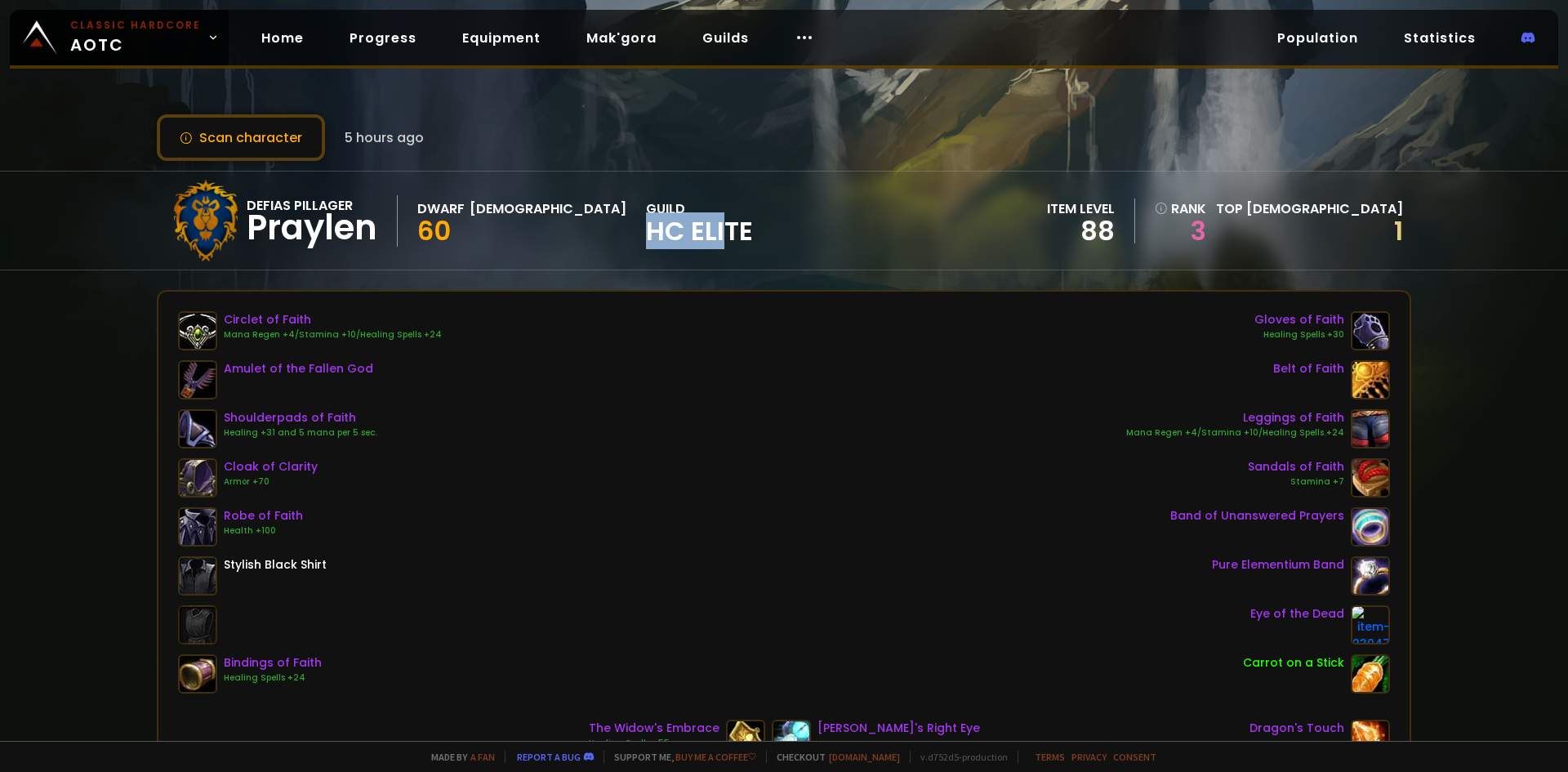
click at [646, 232] on span "HC Elite" at bounding box center [700, 230] width 107 height 25
click at [661, 225] on div "Defias Pillager Praylen Dwarf Priest 60 guild HC Elite item level 88 rank 3 Top…" at bounding box center [784, 220] width 1254 height 98
drag, startPoint x: 650, startPoint y: 227, endPoint x: 526, endPoint y: 228, distance: 124.0
click at [526, 228] on div "Defias Pillager Praylen Dwarf Priest 60 guild HC Elite item level 88 rank 3 Top…" at bounding box center [784, 220] width 1254 height 98
click at [775, 275] on div "Scan character 5 hours ago Defias Pillager Praylen Dwarf Priest 60 guild HC Eli…" at bounding box center [784, 371] width 1568 height 741
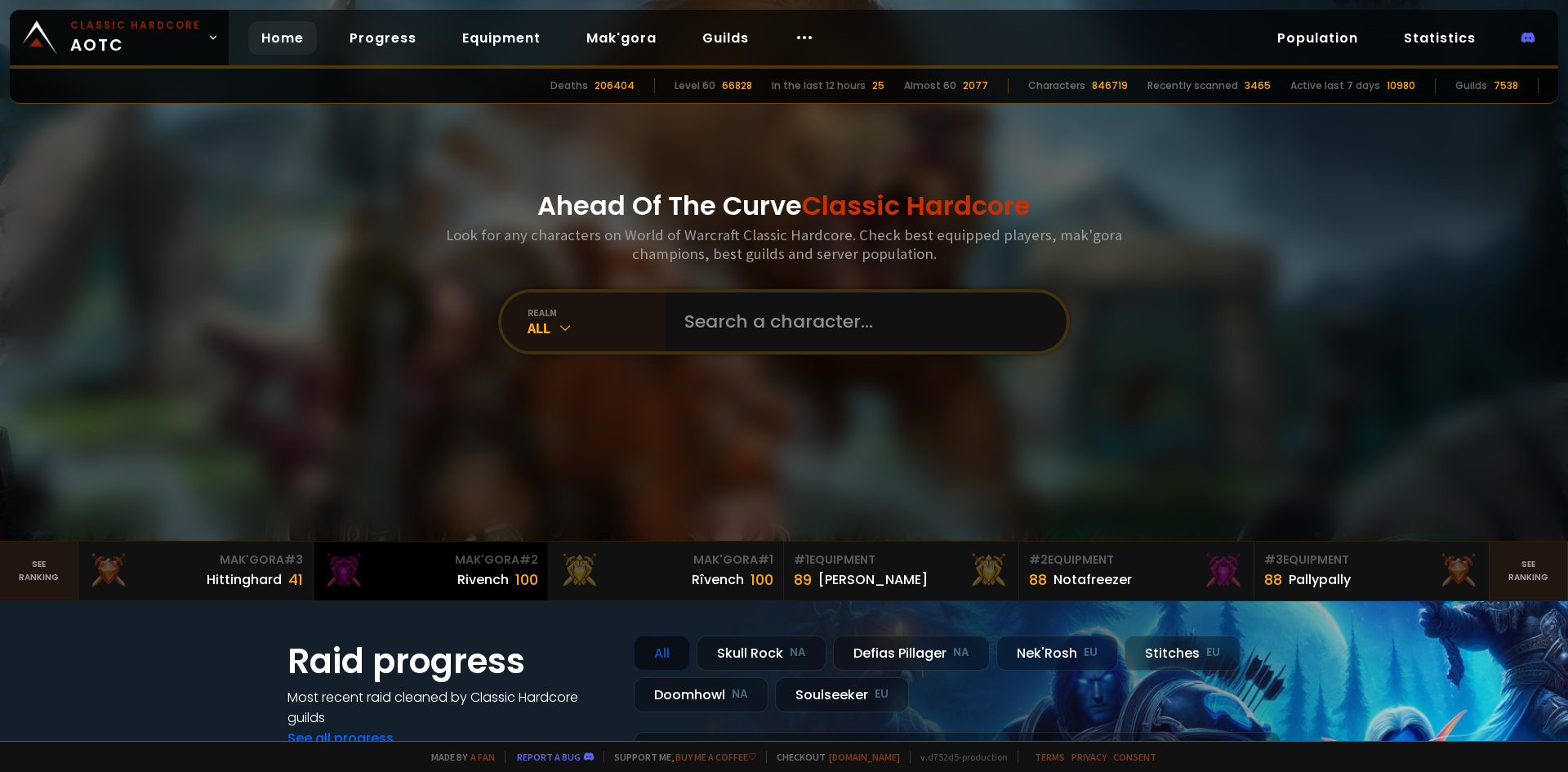
scroll to position [272, 0]
